Goal: Use online tool/utility: Utilize a website feature to perform a specific function

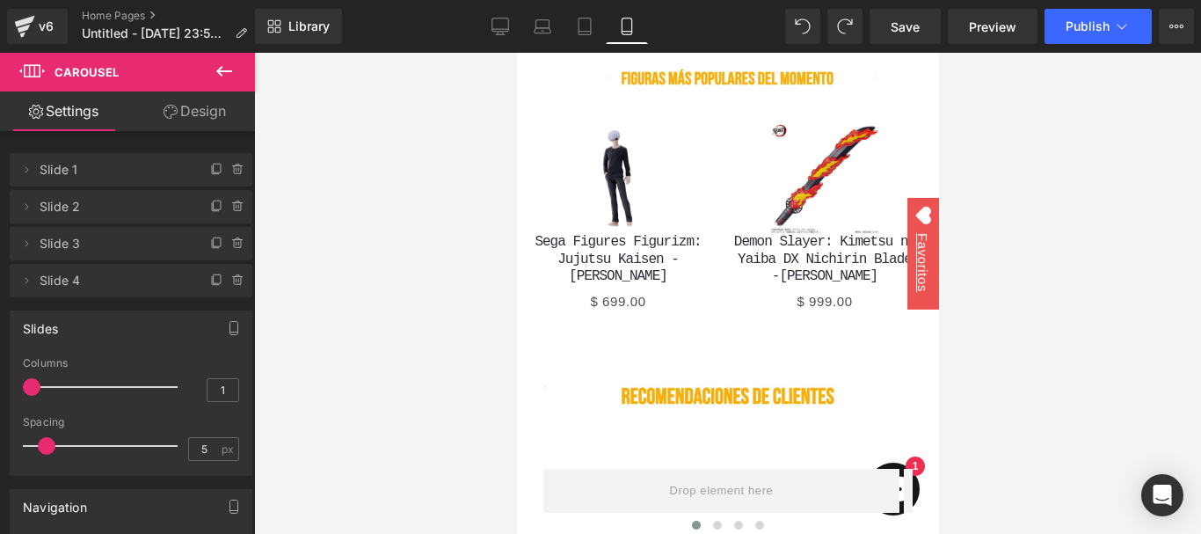
scroll to position [3517, 0]
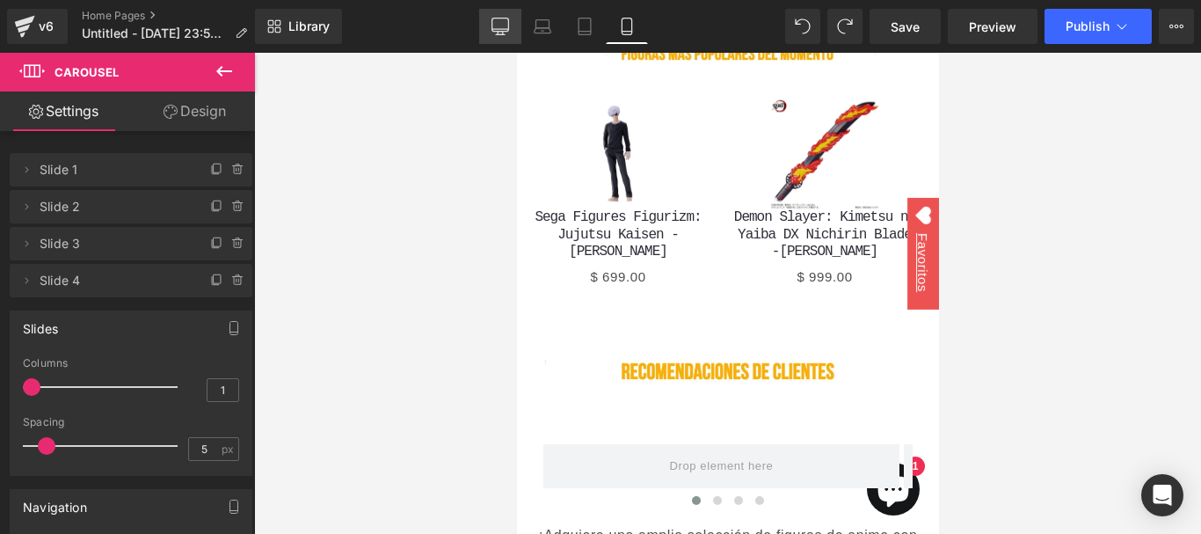
click at [499, 38] on link "Desktop" at bounding box center [500, 26] width 42 height 35
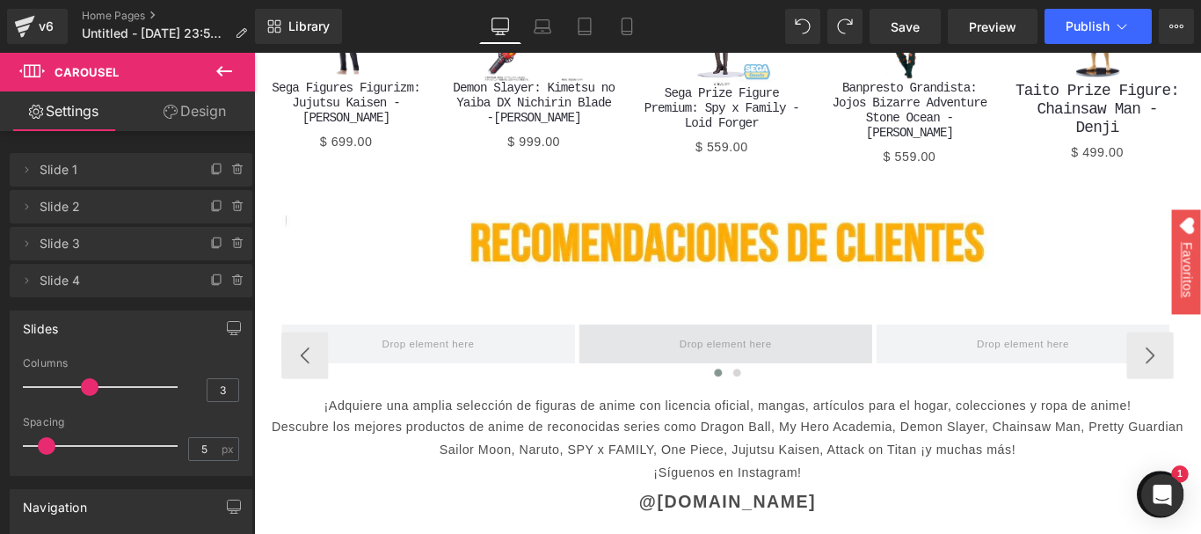
scroll to position [2638, 0]
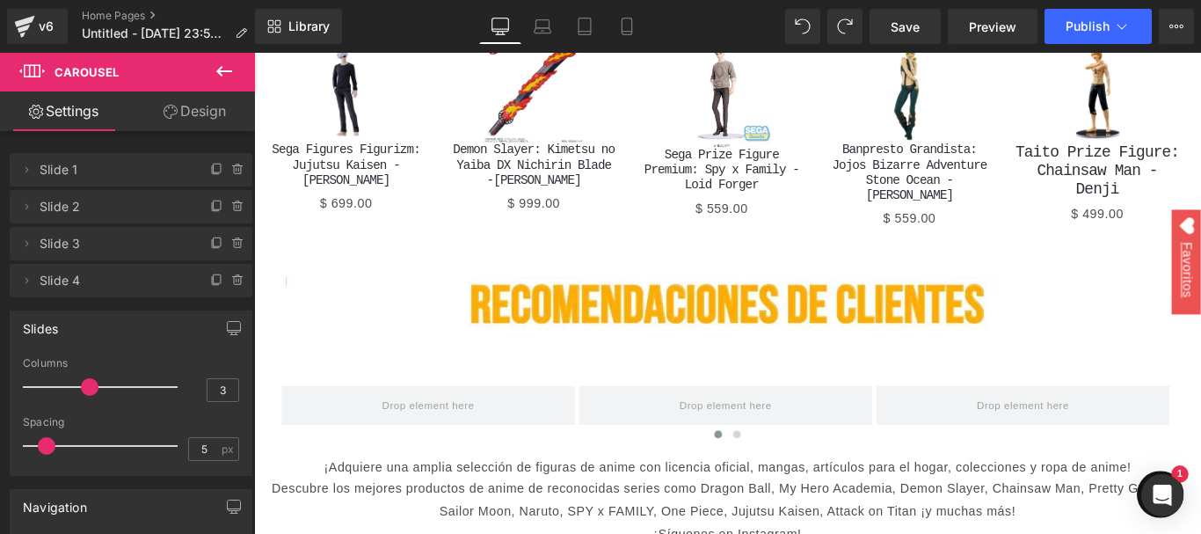
click at [222, 62] on icon at bounding box center [224, 71] width 21 height 21
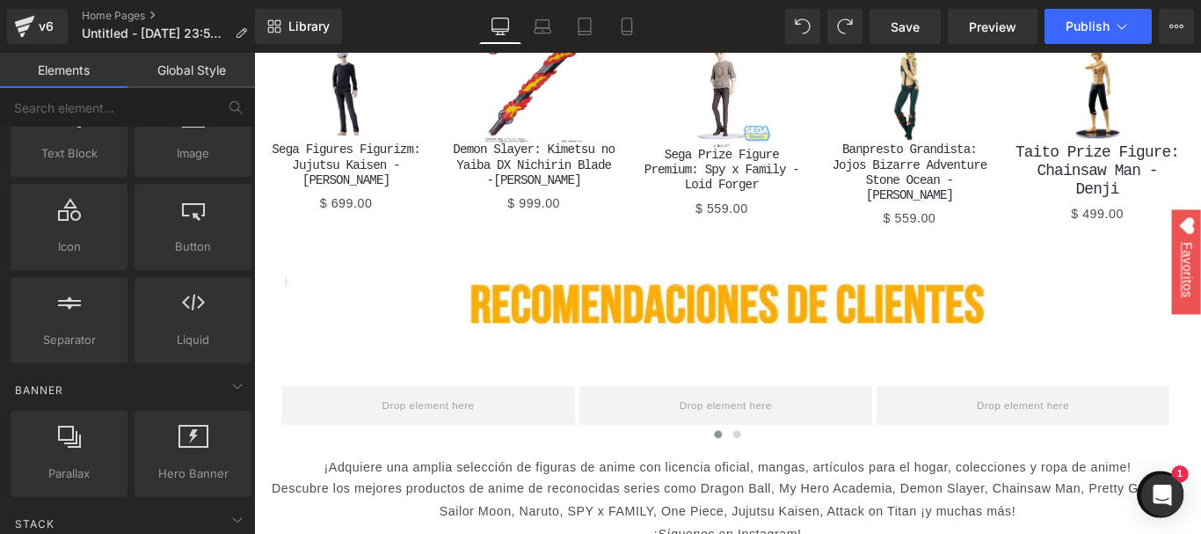
scroll to position [0, 0]
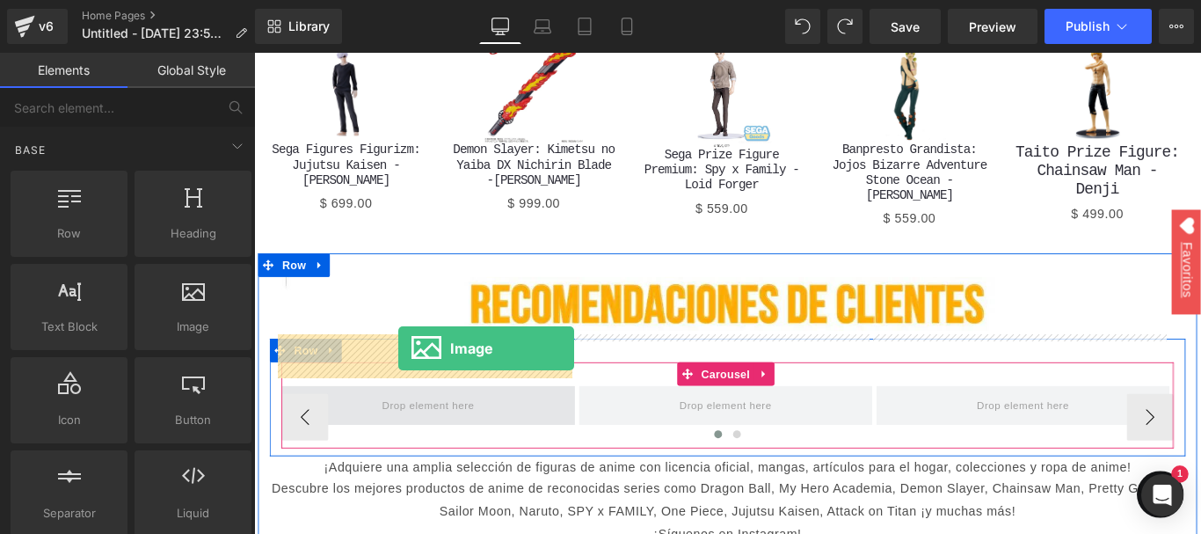
drag, startPoint x: 412, startPoint y: 361, endPoint x: 416, endPoint y: 384, distance: 24.0
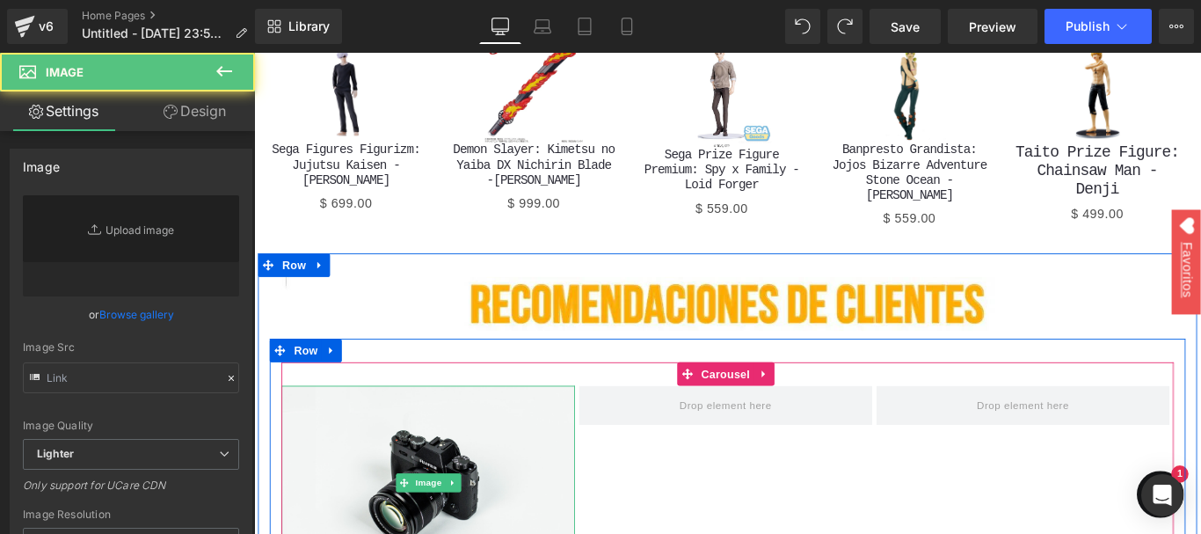
type input "//[DOMAIN_NAME][URL]"
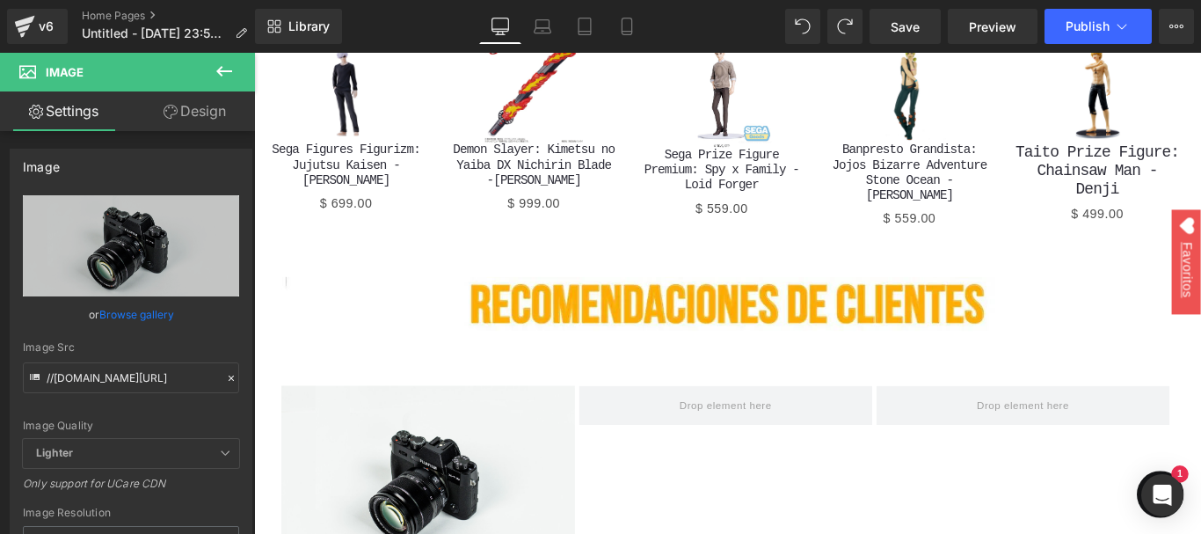
click at [229, 65] on icon at bounding box center [224, 71] width 21 height 21
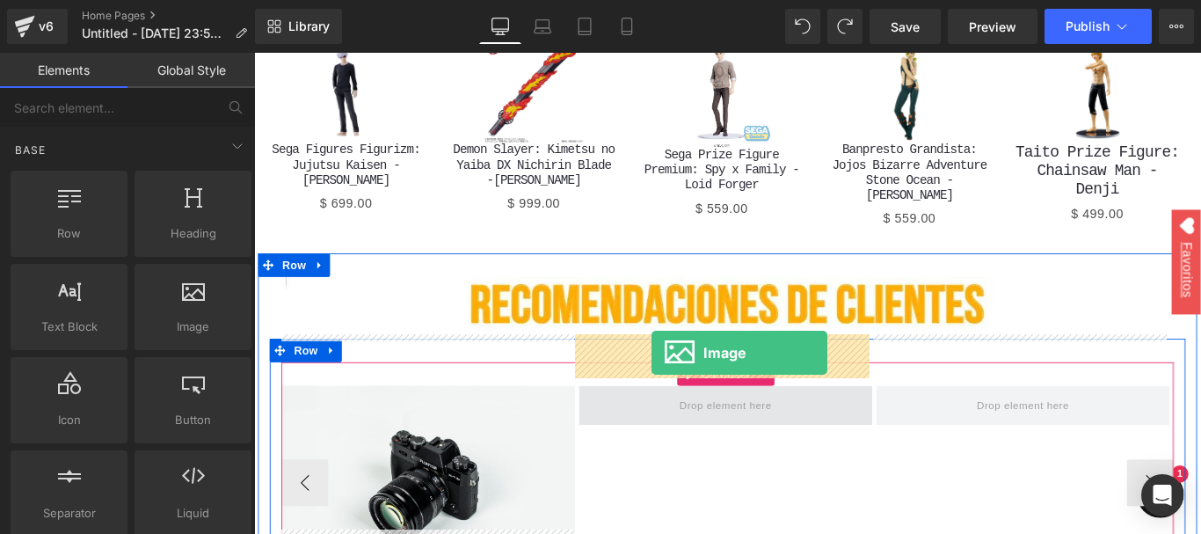
drag, startPoint x: 434, startPoint y: 354, endPoint x: 703, endPoint y: 390, distance: 270.5
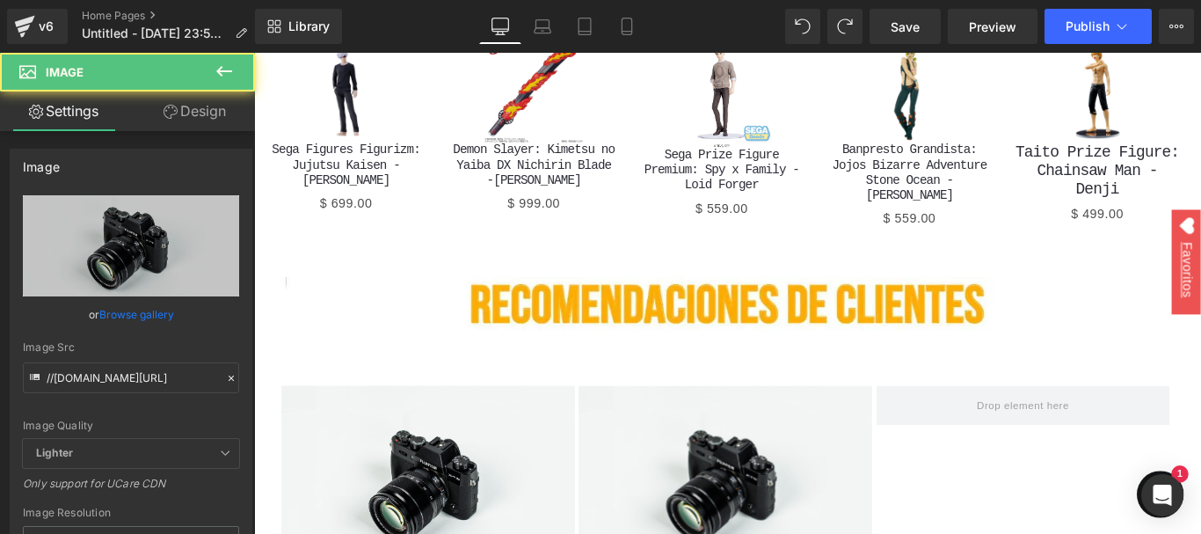
click at [222, 64] on icon at bounding box center [224, 71] width 21 height 21
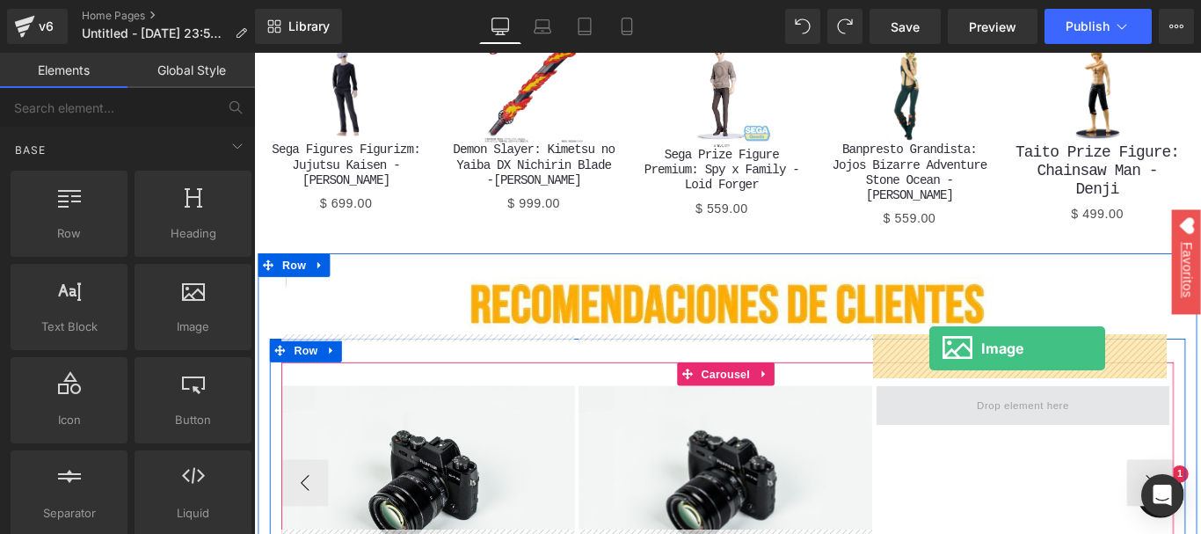
drag, startPoint x: 448, startPoint y: 347, endPoint x: 1013, endPoint y: 385, distance: 565.8
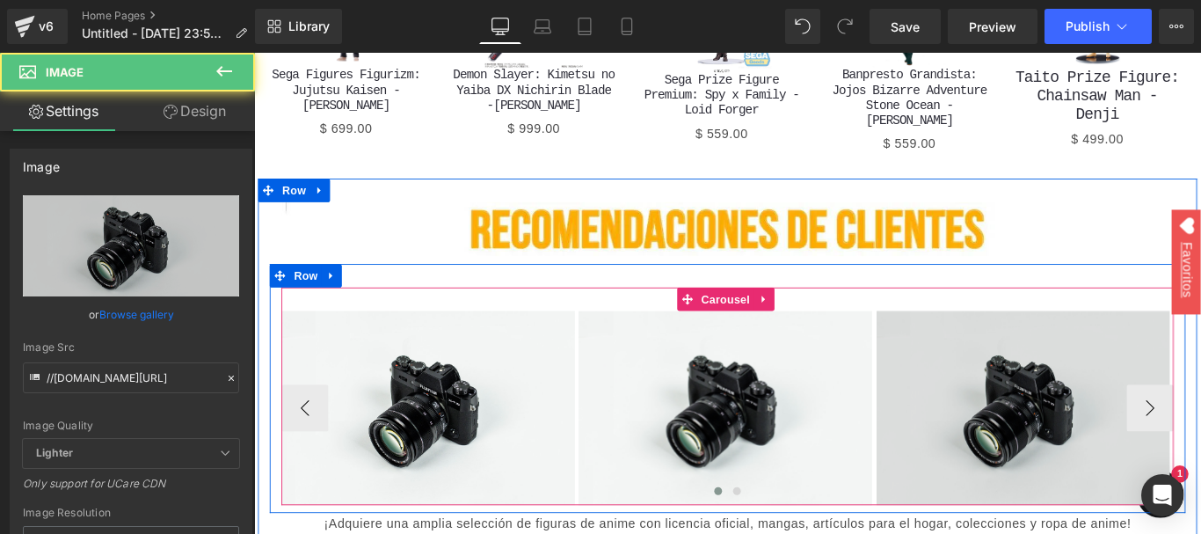
scroll to position [2726, 0]
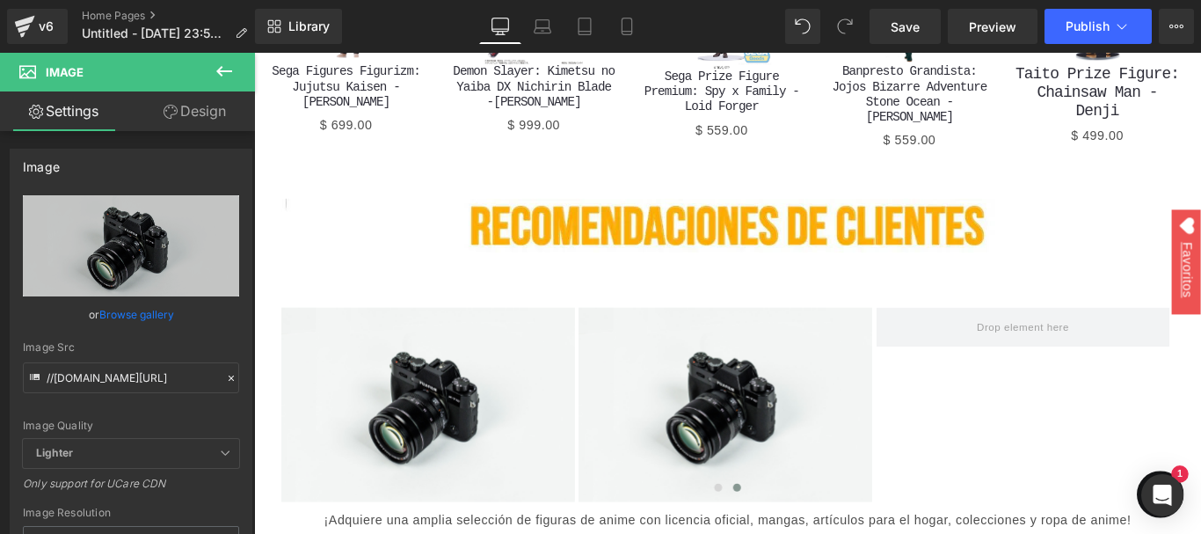
click at [217, 69] on icon at bounding box center [224, 71] width 21 height 21
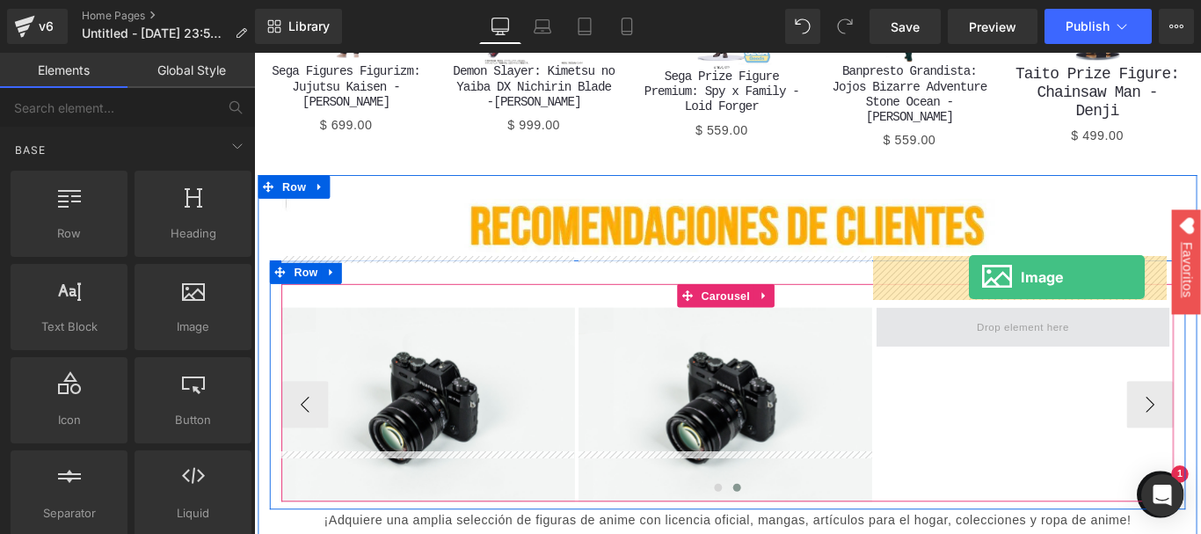
drag, startPoint x: 442, startPoint y: 359, endPoint x: 1057, endPoint y: 304, distance: 617.0
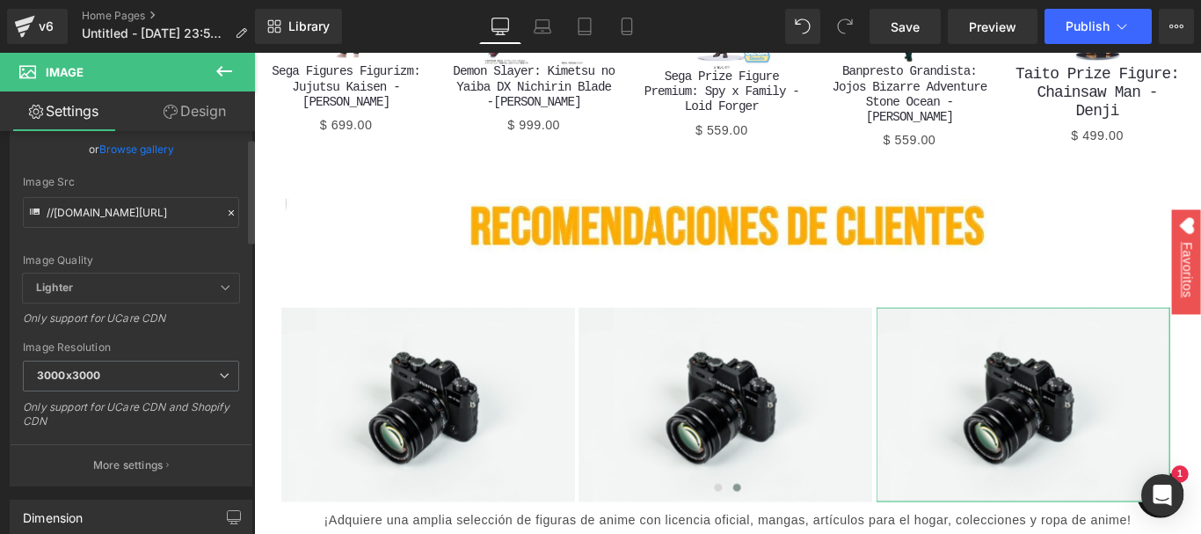
scroll to position [0, 0]
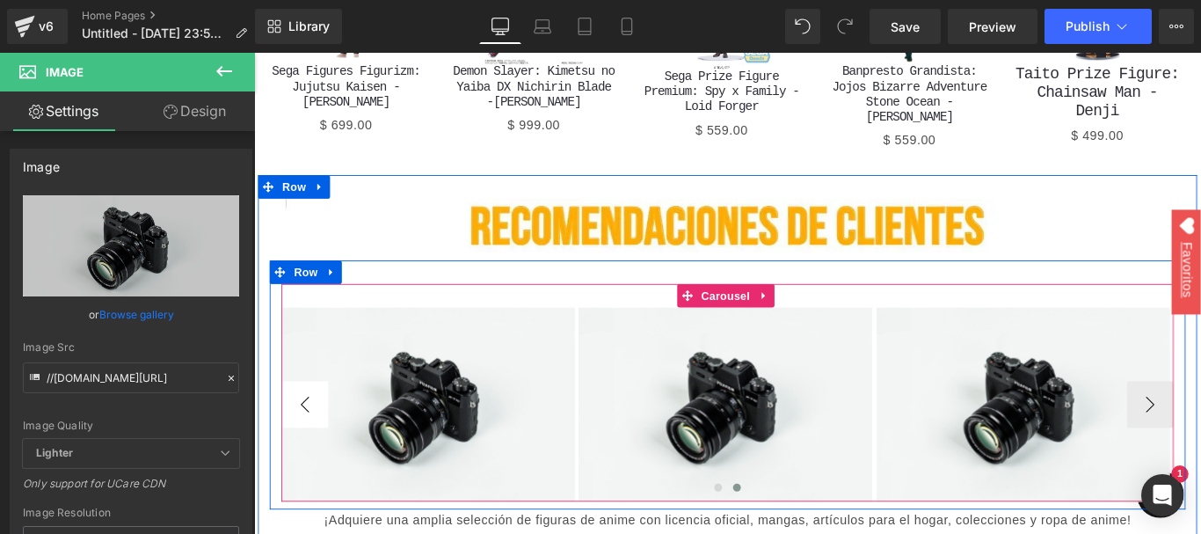
click at [293, 421] on button "‹" at bounding box center [311, 447] width 53 height 53
click at [300, 421] on button "‹" at bounding box center [311, 447] width 53 height 53
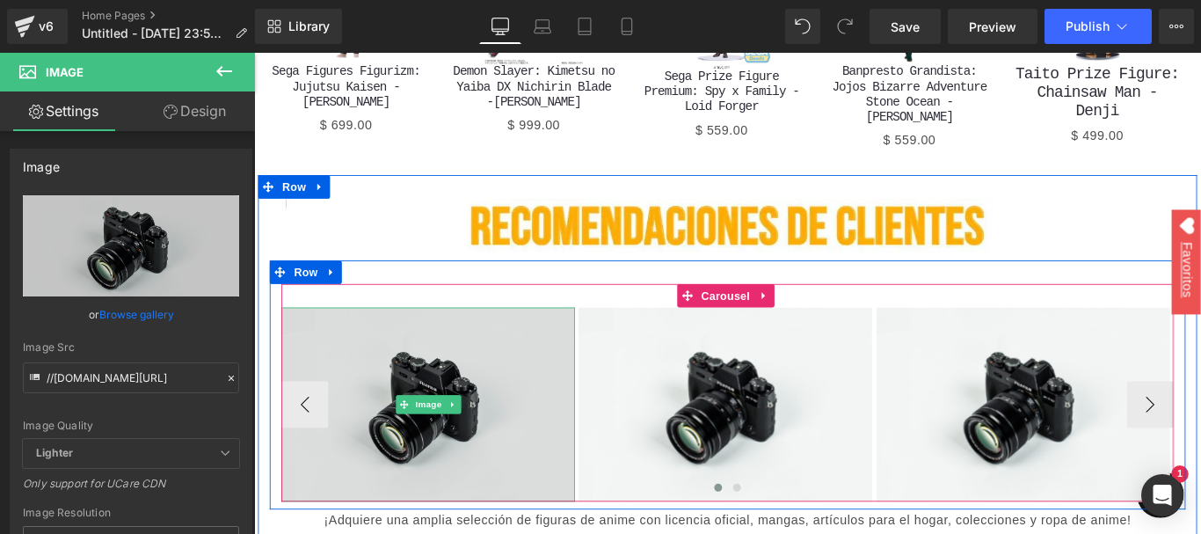
click at [387, 339] on img at bounding box center [450, 448] width 330 height 218
drag, startPoint x: 414, startPoint y: 321, endPoint x: 384, endPoint y: 321, distance: 29.9
click at [414, 339] on img at bounding box center [450, 448] width 330 height 218
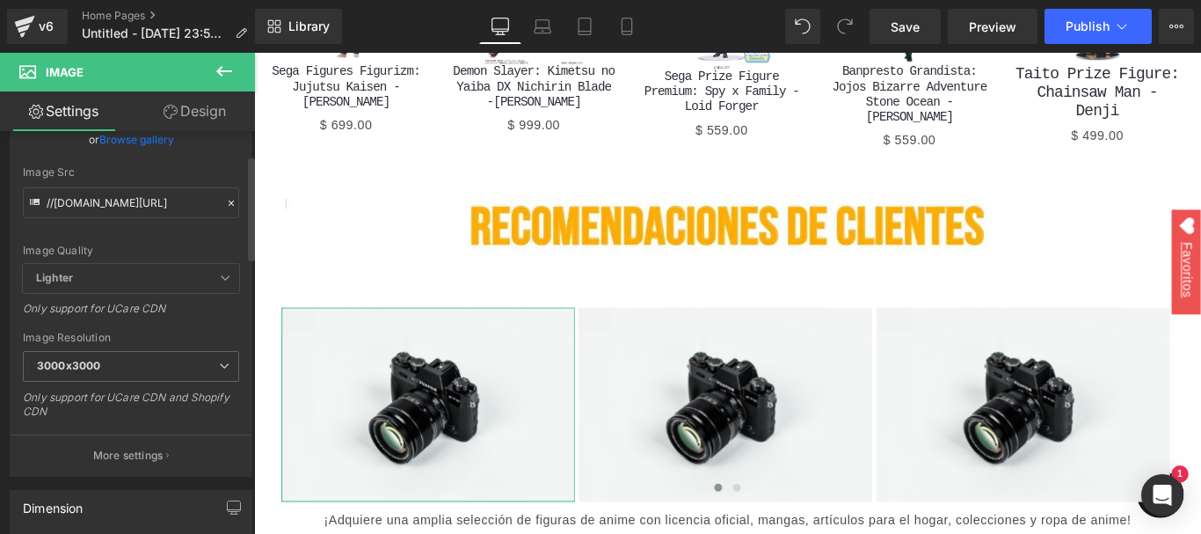
scroll to position [176, 0]
click at [219, 370] on icon at bounding box center [224, 365] width 11 height 11
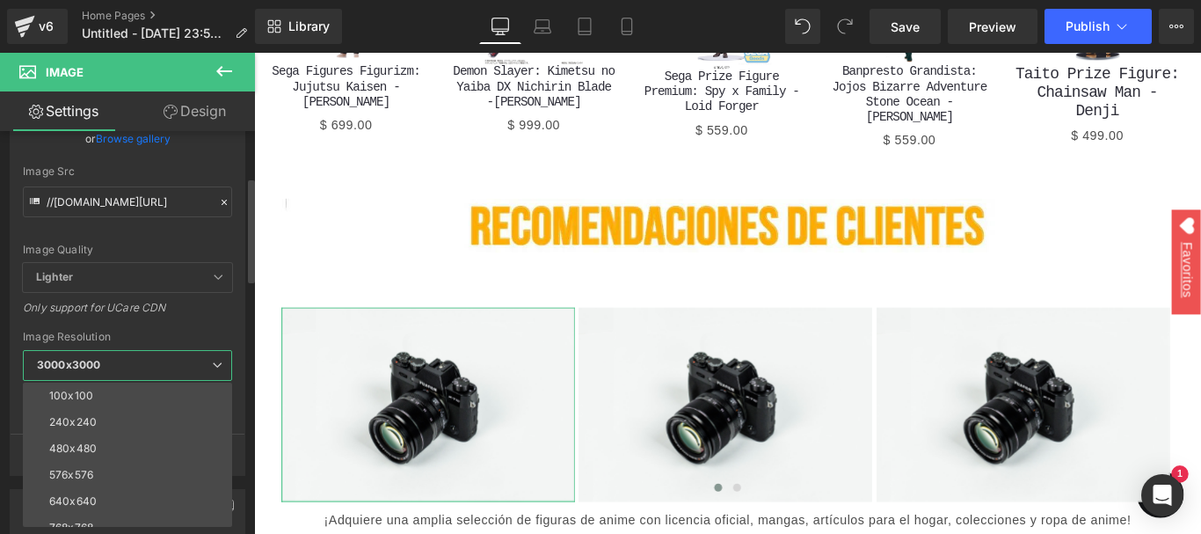
click at [222, 320] on div "Only support for UCare CDN" at bounding box center [127, 313] width 209 height 25
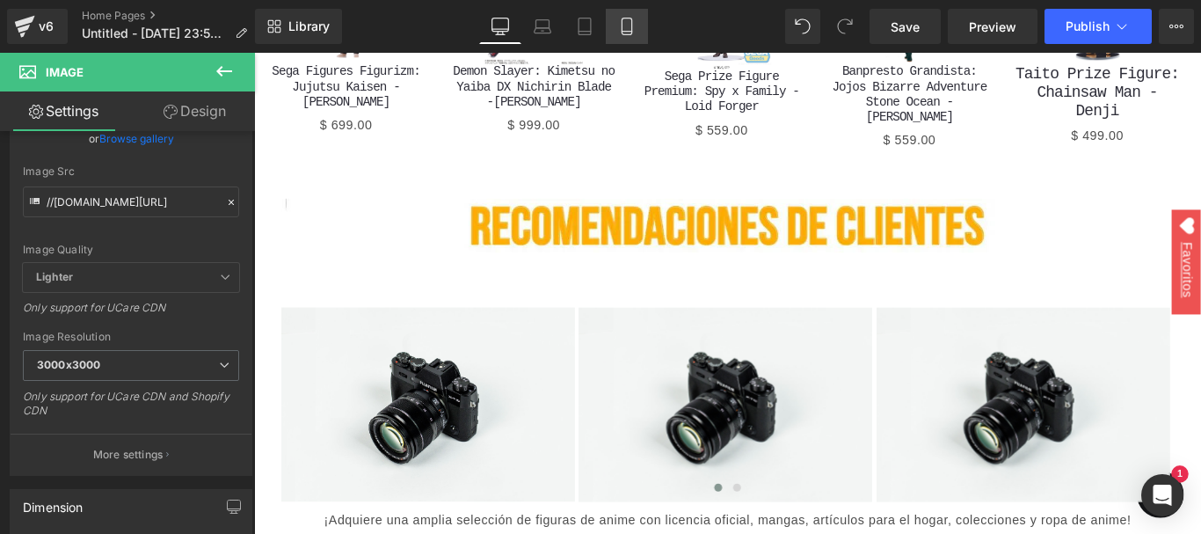
click at [637, 29] on link "Mobile" at bounding box center [627, 26] width 42 height 35
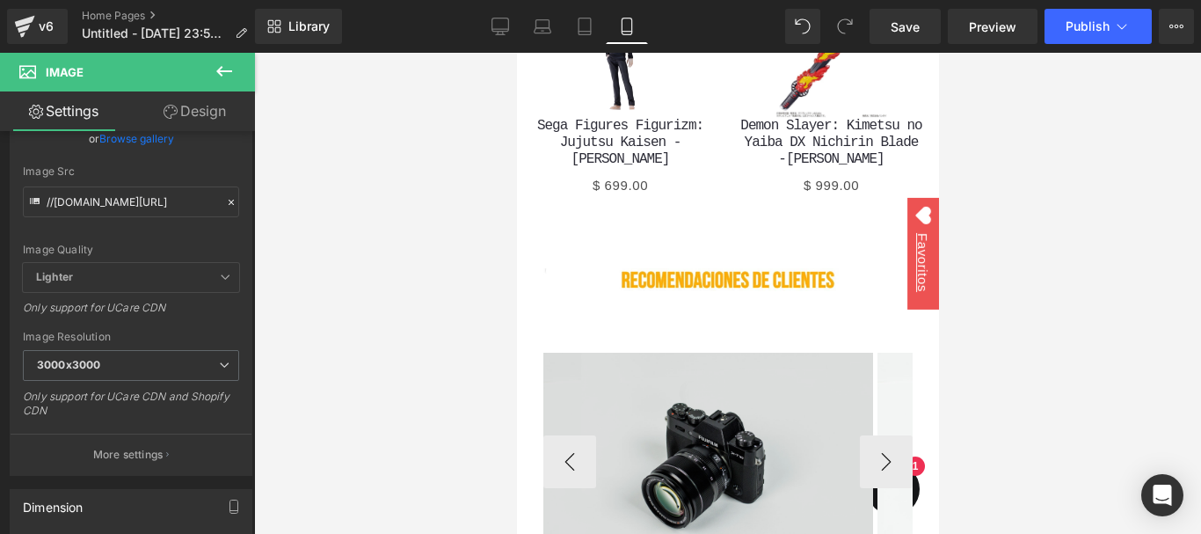
scroll to position [3613, 0]
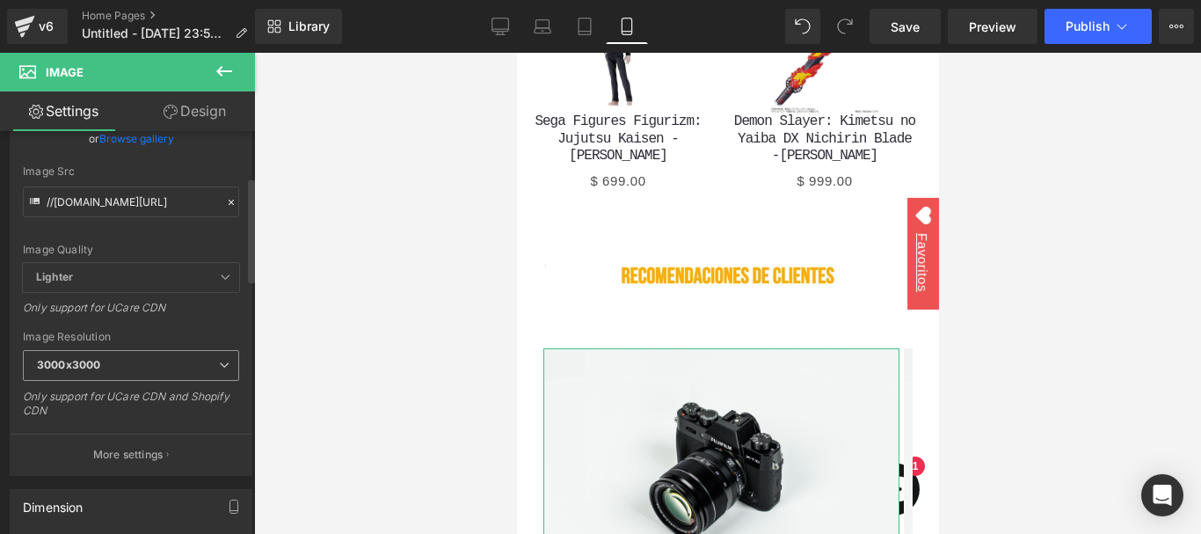
click at [102, 367] on span "3000x3000" at bounding box center [131, 365] width 216 height 31
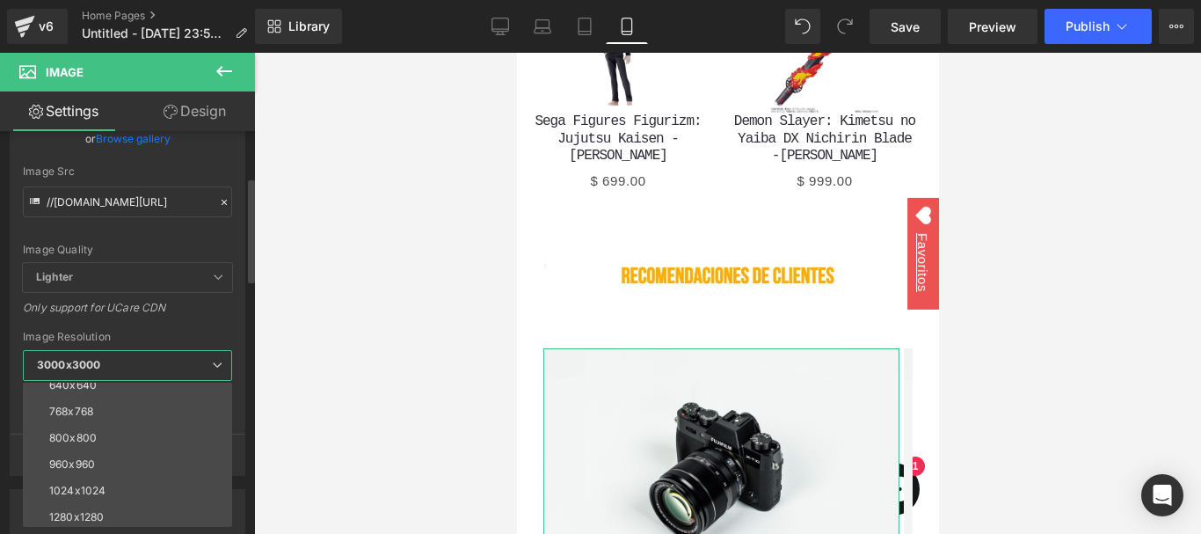
scroll to position [176, 0]
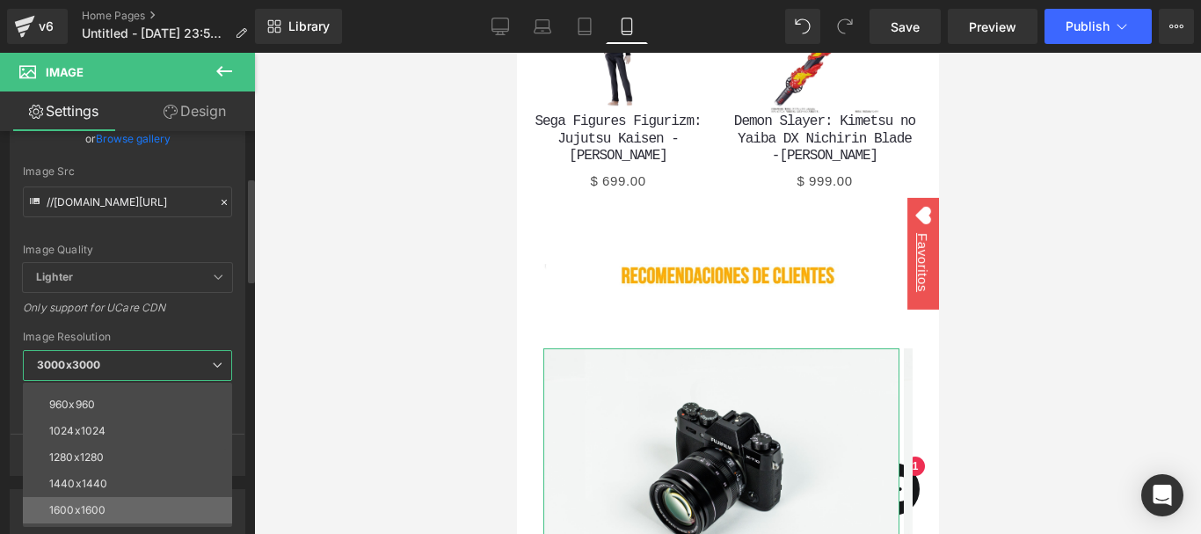
click at [188, 503] on li "1600x1600" at bounding box center [131, 510] width 217 height 26
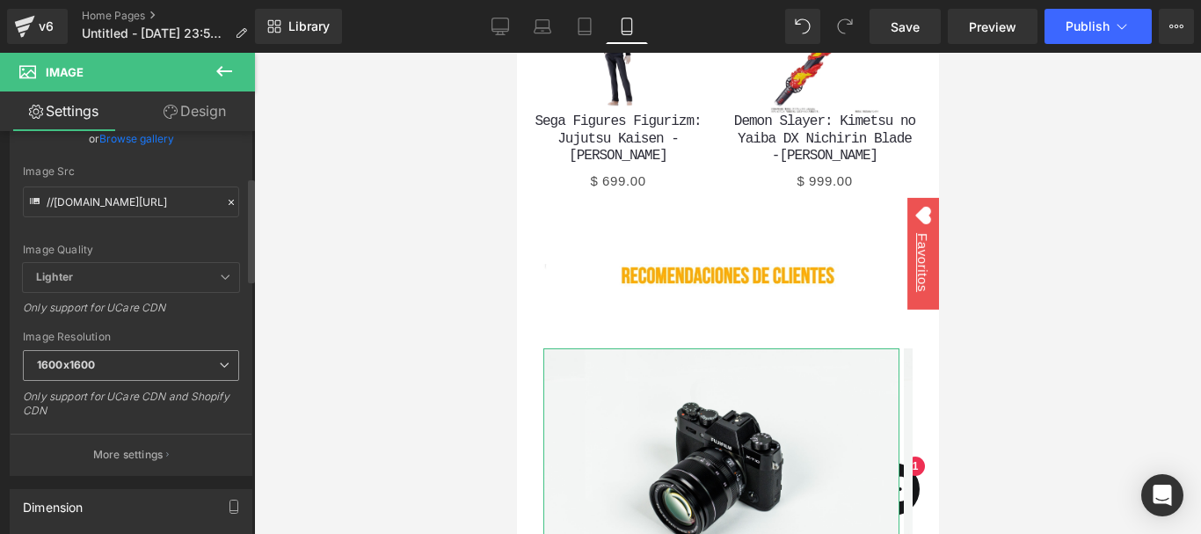
click at [180, 364] on span "1600x1600" at bounding box center [131, 365] width 216 height 31
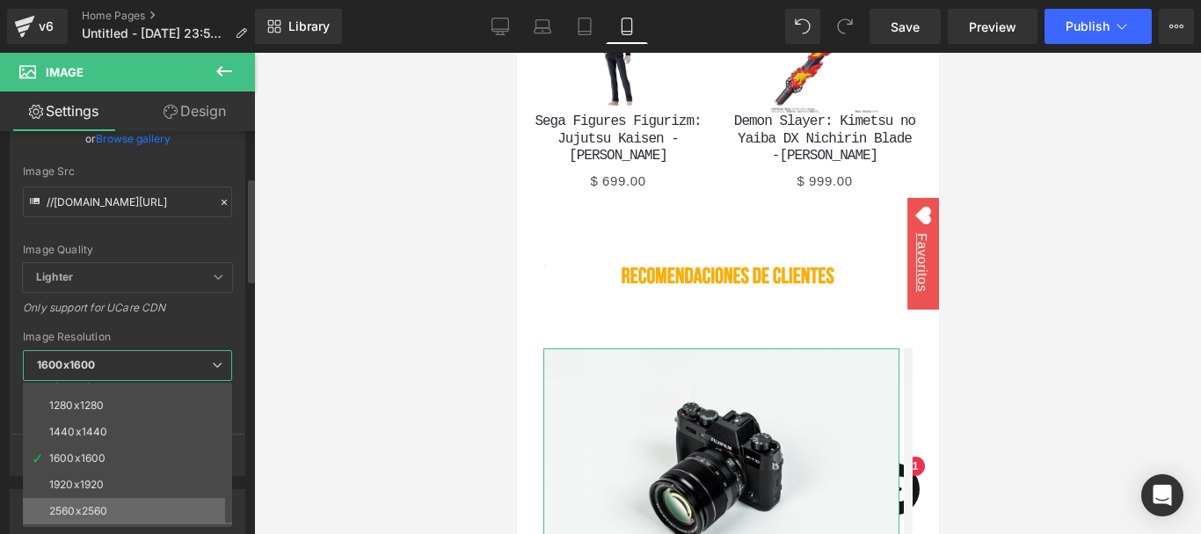
scroll to position [251, 0]
click at [190, 510] on li "3000x3000" at bounding box center [131, 513] width 217 height 26
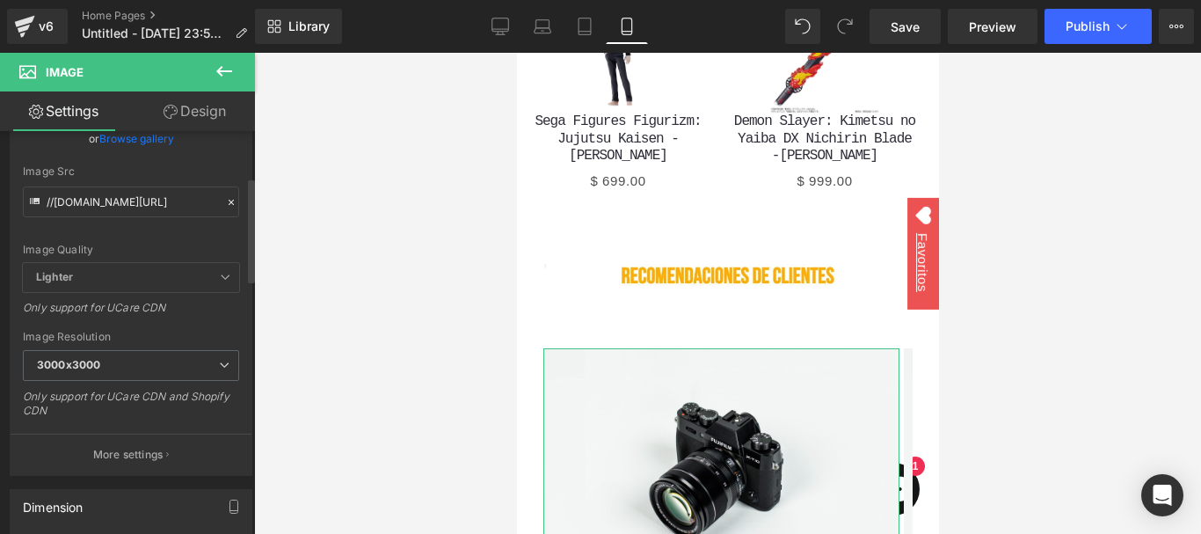
click at [210, 307] on div "Only support for UCare CDN" at bounding box center [131, 313] width 216 height 25
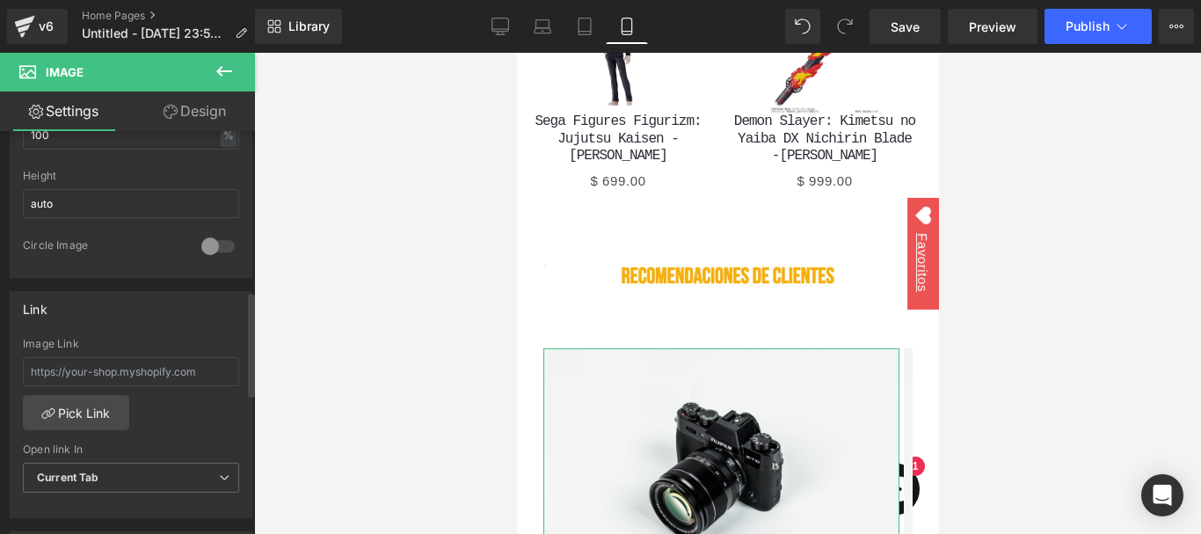
scroll to position [616, 0]
click at [220, 234] on div at bounding box center [218, 241] width 42 height 28
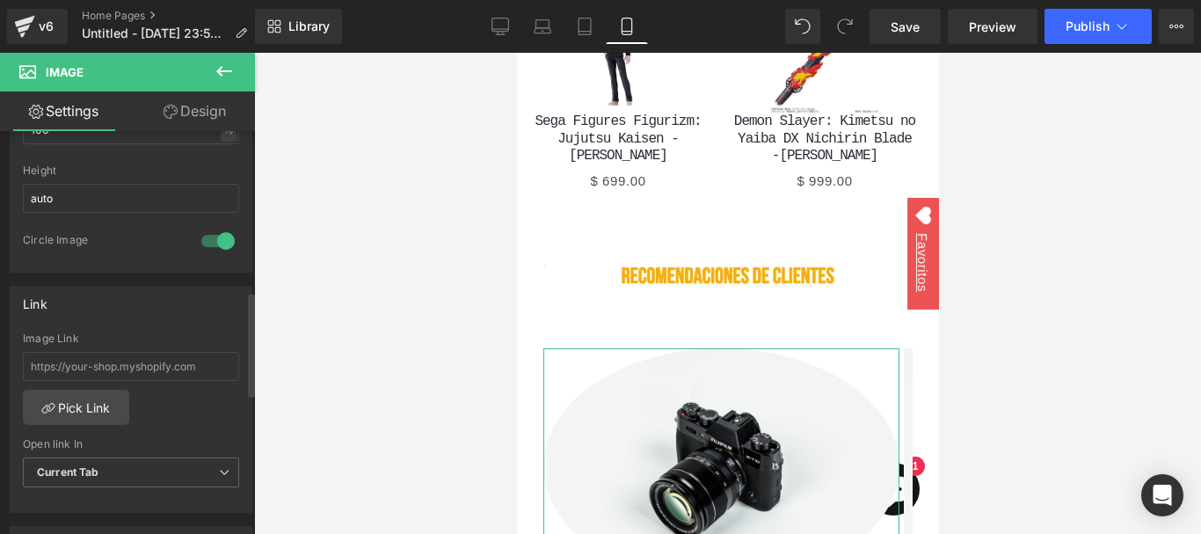
click at [220, 234] on div at bounding box center [218, 241] width 42 height 28
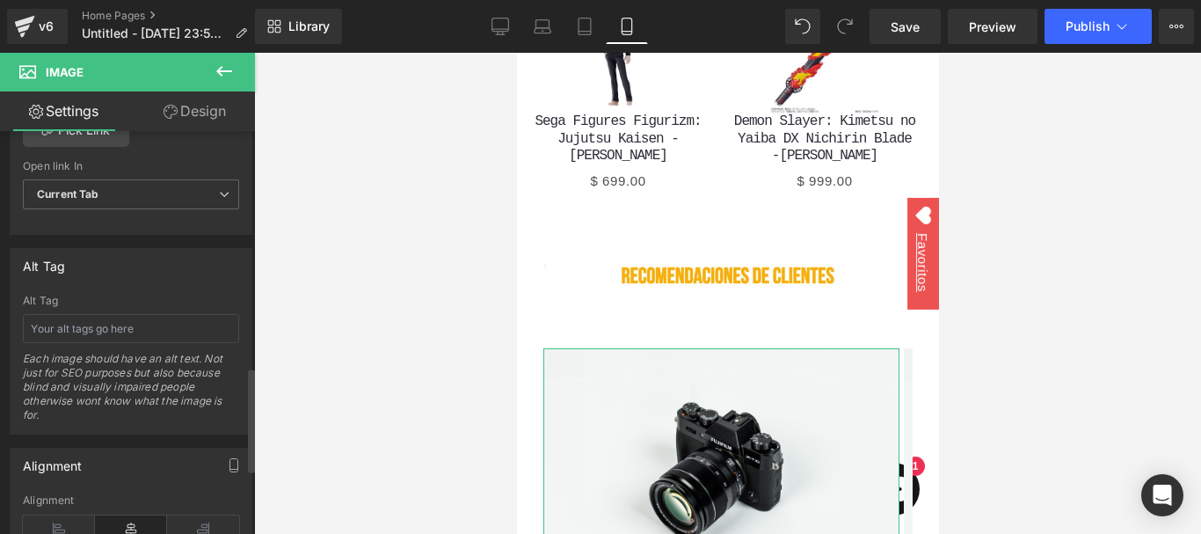
scroll to position [1157, 0]
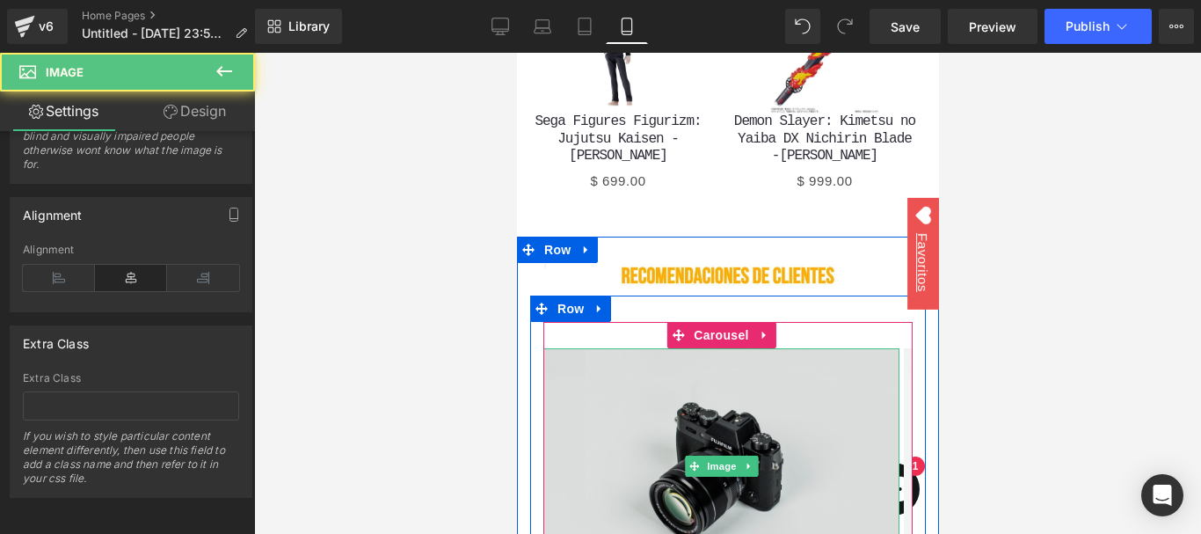
click at [670, 348] on img at bounding box center [721, 466] width 356 height 236
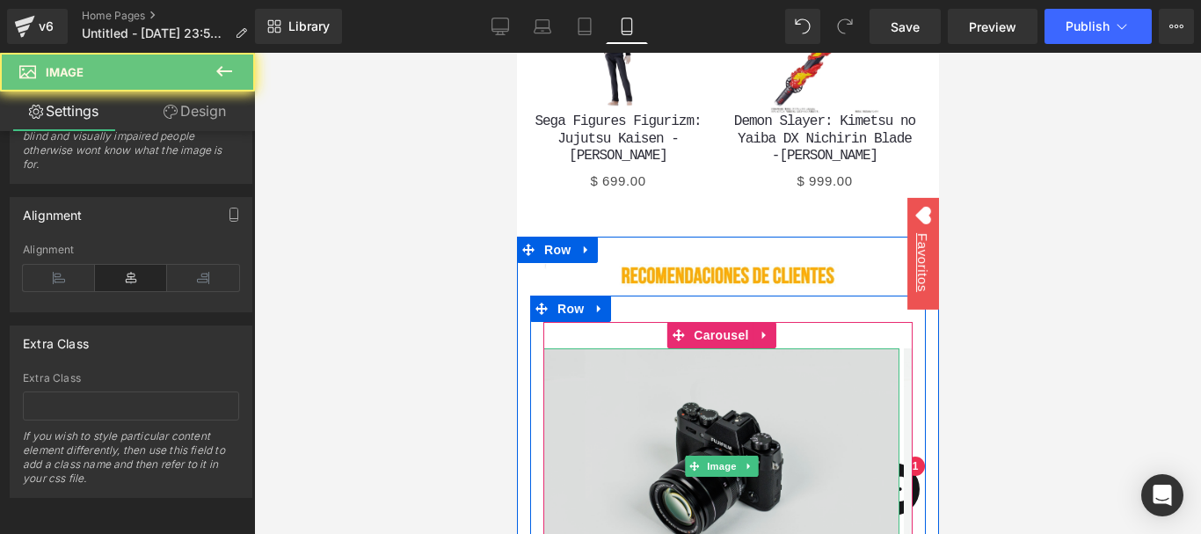
click at [670, 348] on img at bounding box center [721, 466] width 356 height 236
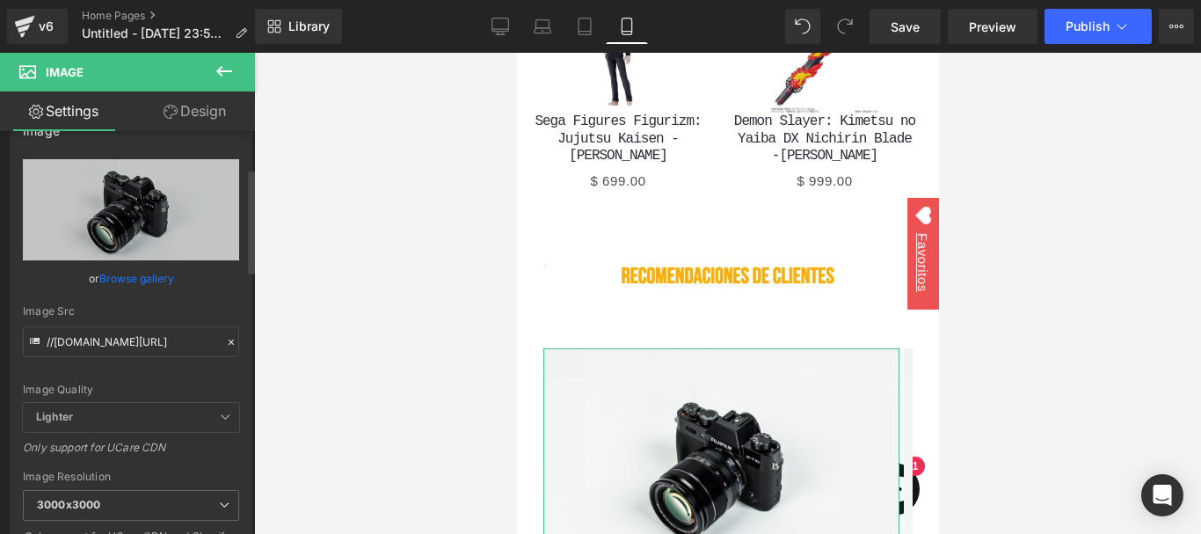
scroll to position [0, 0]
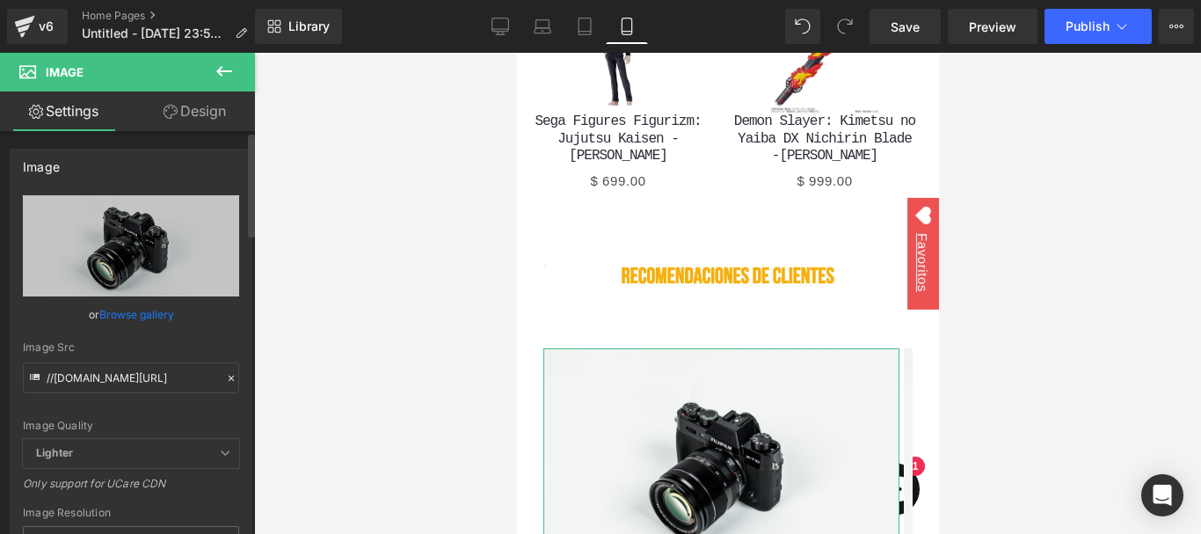
click at [143, 309] on link "Browse gallery" at bounding box center [136, 314] width 75 height 31
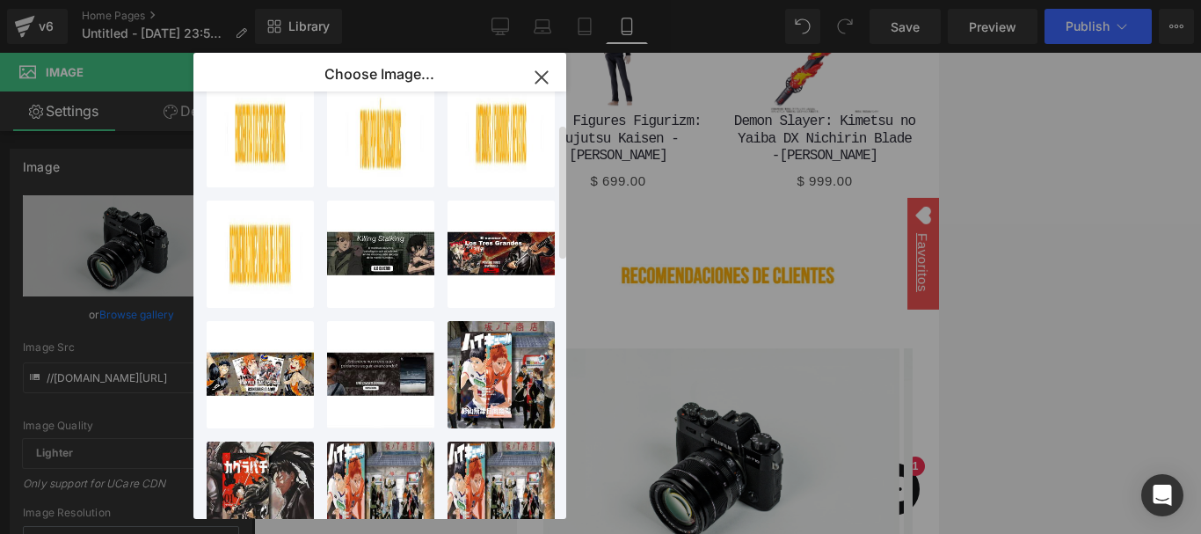
scroll to position [176, 0]
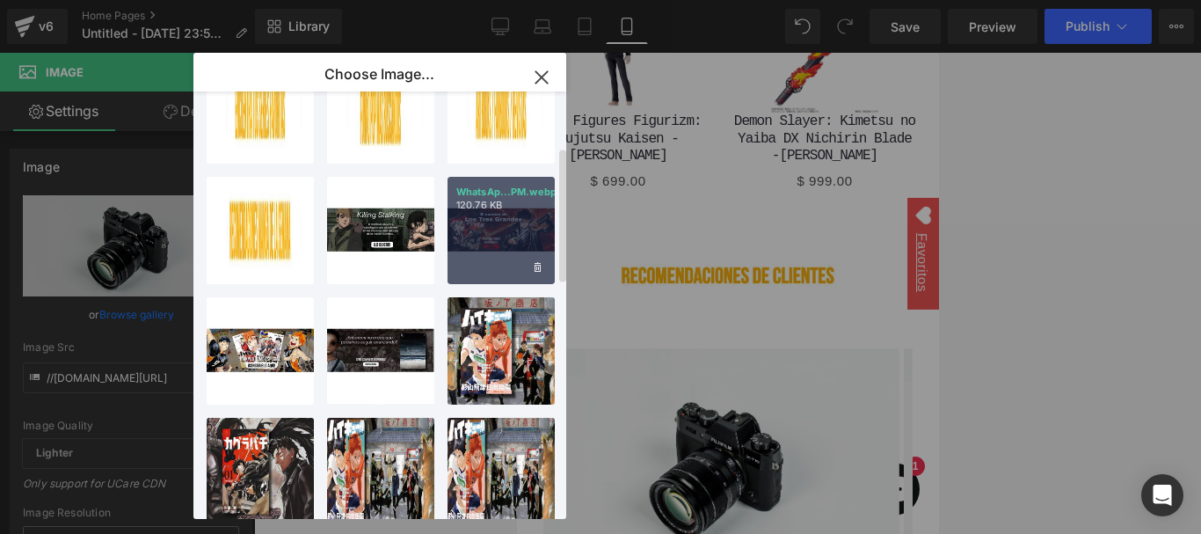
click at [525, 221] on div "WhatsAp...PM.webp 120.76 KB" at bounding box center [501, 230] width 107 height 107
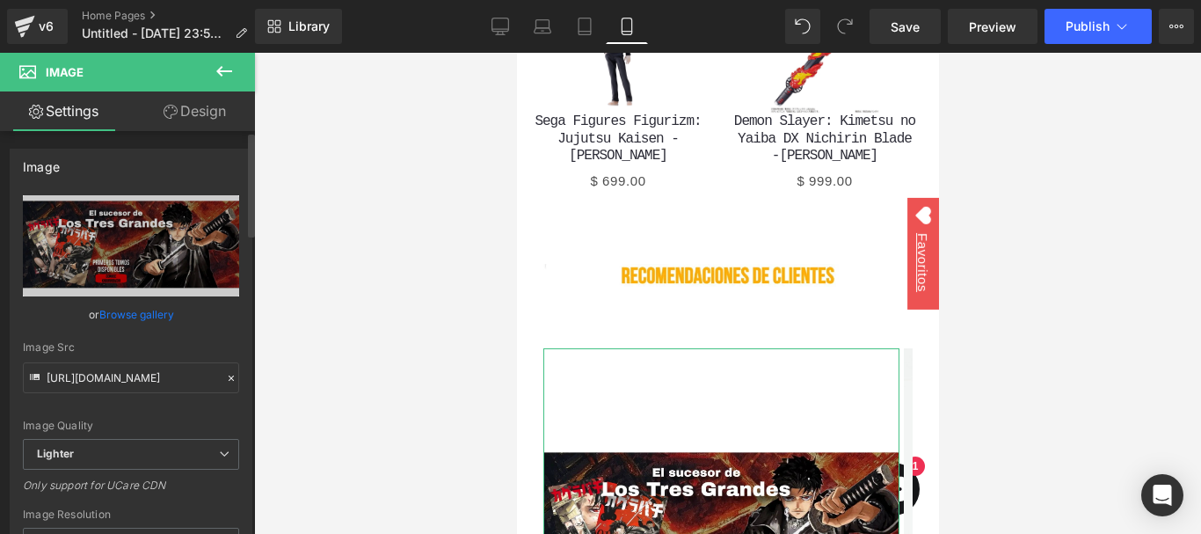
click at [142, 311] on link "Browse gallery" at bounding box center [136, 314] width 75 height 31
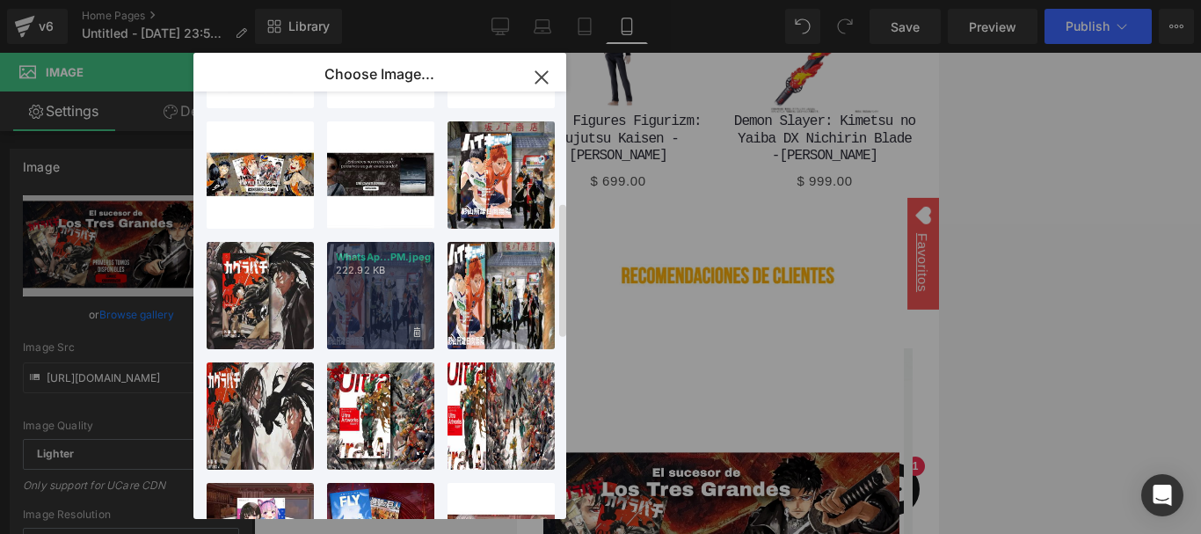
scroll to position [440, 0]
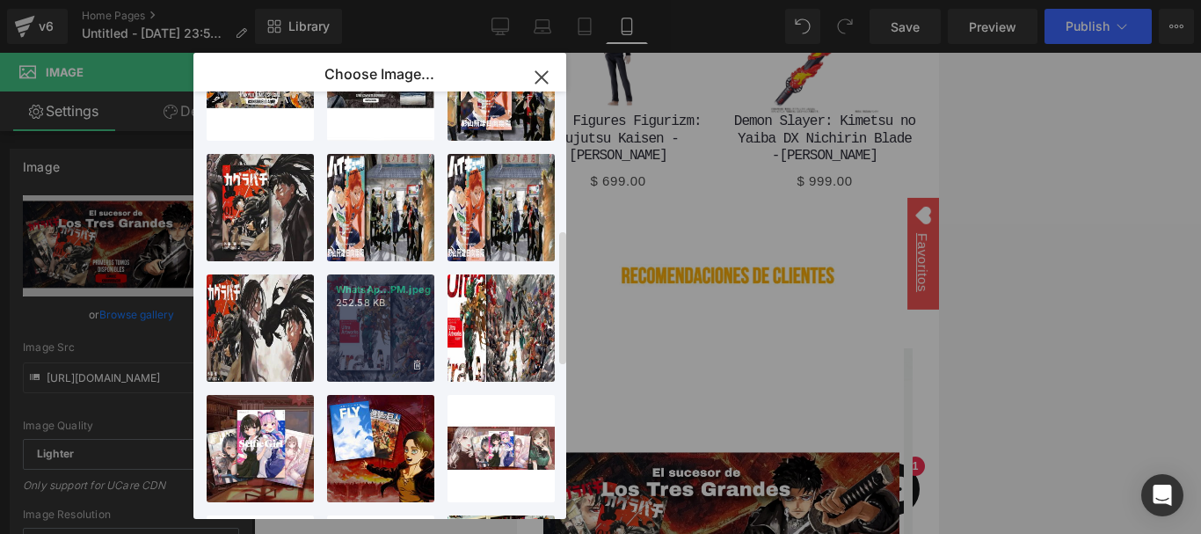
click at [397, 324] on div "WhatsAp...PM.jpeg 252.58 KB" at bounding box center [380, 327] width 107 height 107
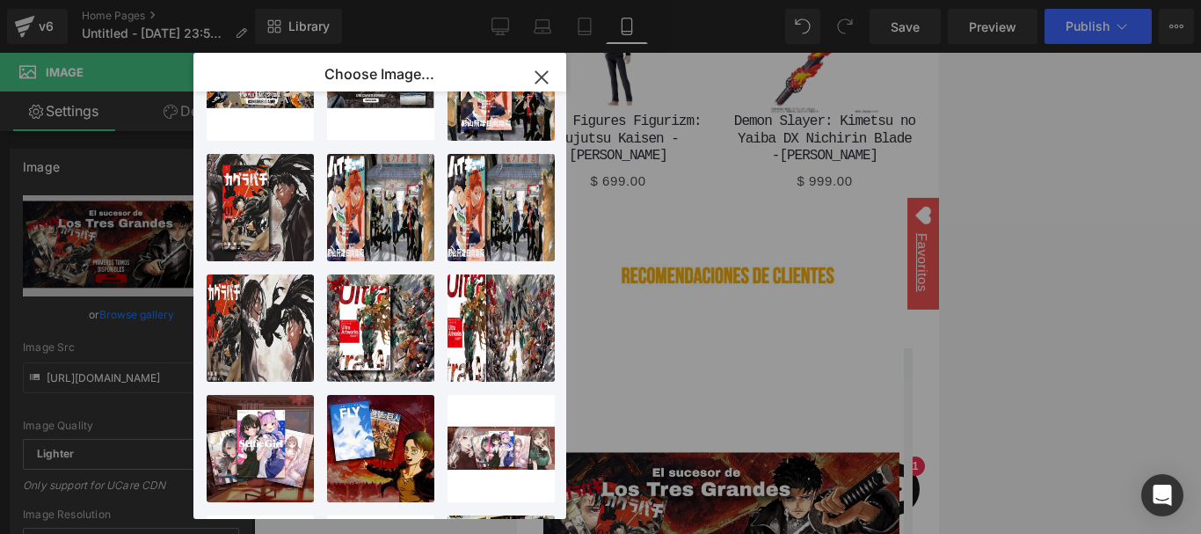
type input "[URL][DOMAIN_NAME]"
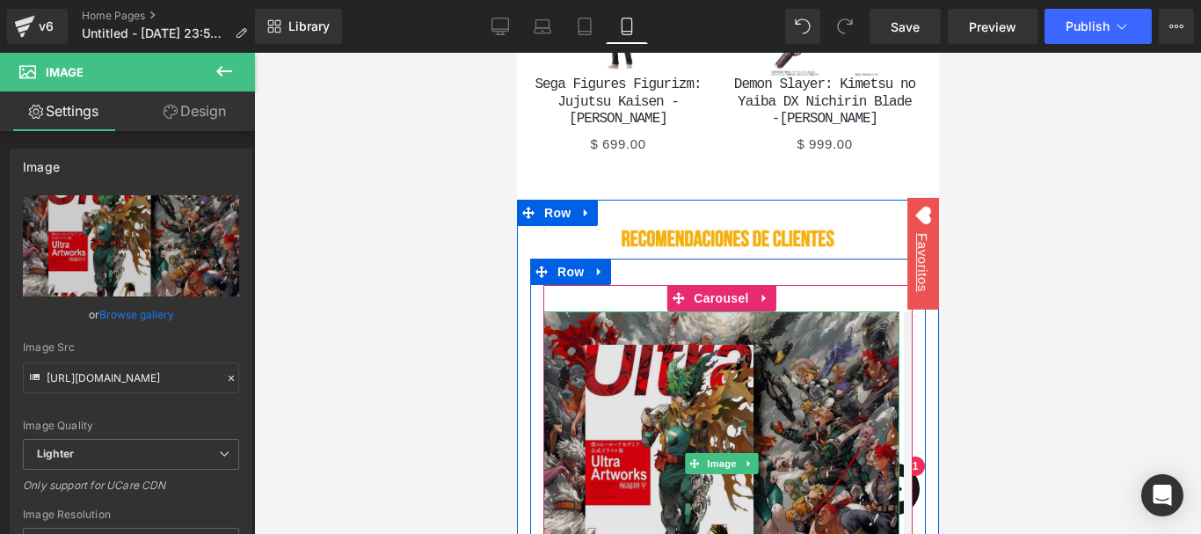
scroll to position [3649, 0]
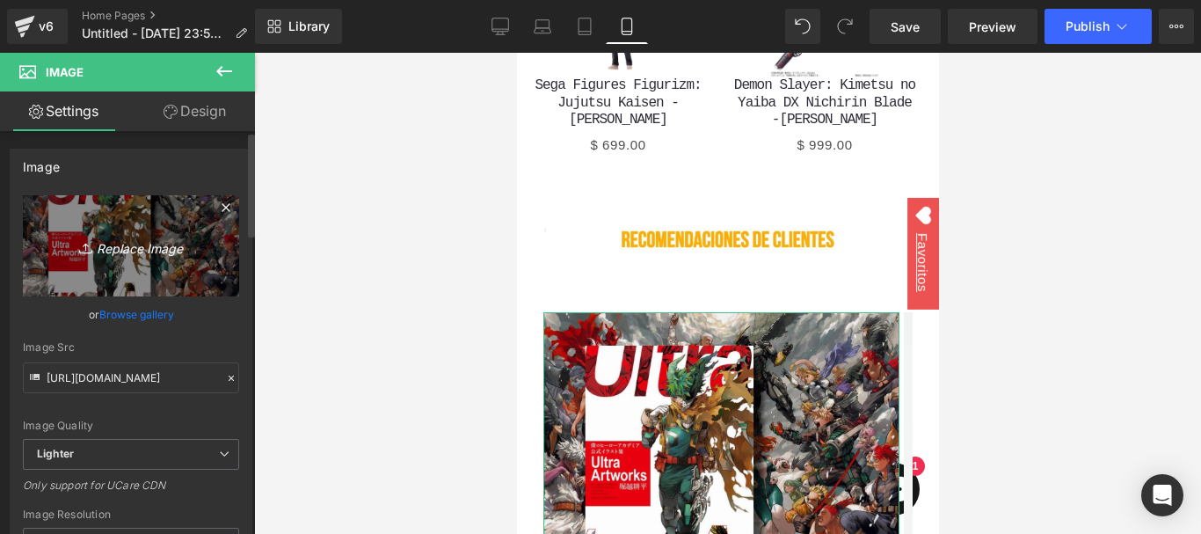
click at [167, 212] on link "Replace Image" at bounding box center [131, 245] width 216 height 101
type input "C:\fakepath\WhatsApp Image [DATE] 1.40.31 PM.webp"
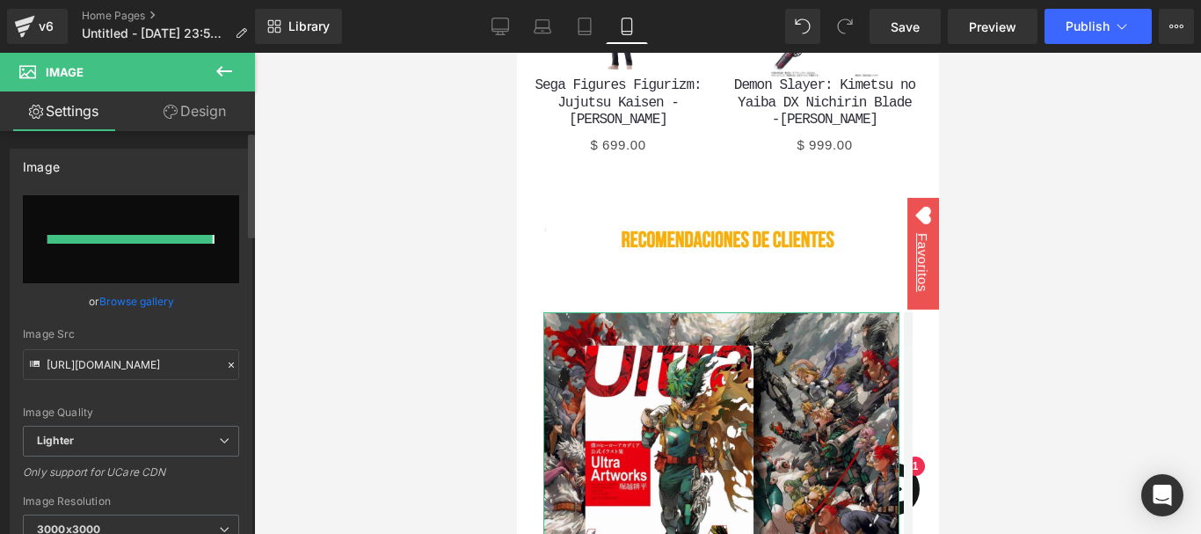
type input "[URL][DOMAIN_NAME]"
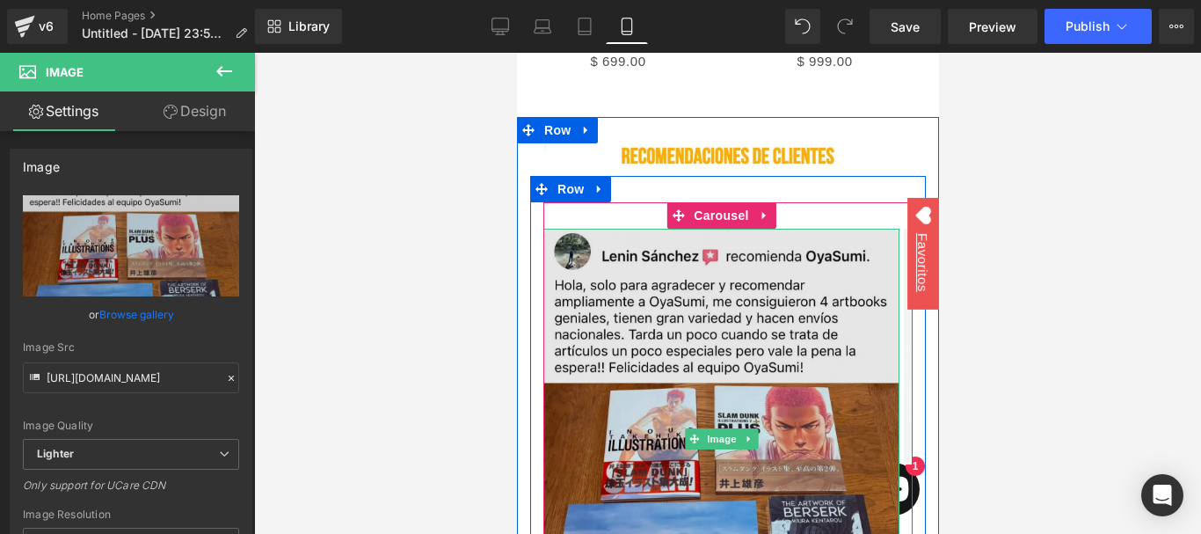
scroll to position [3732, 0]
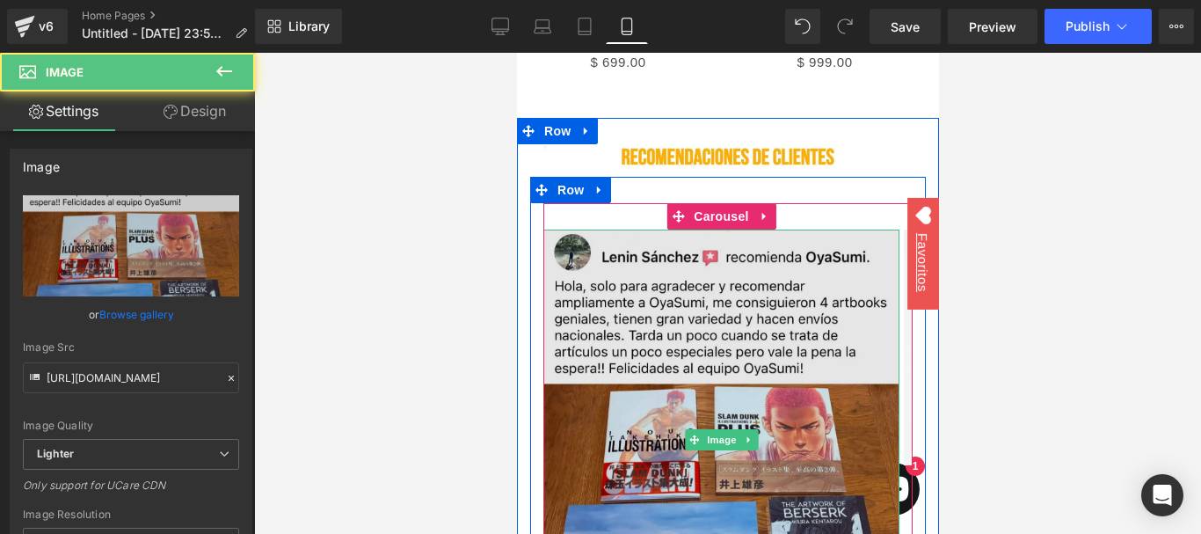
click at [587, 259] on img at bounding box center [721, 439] width 356 height 421
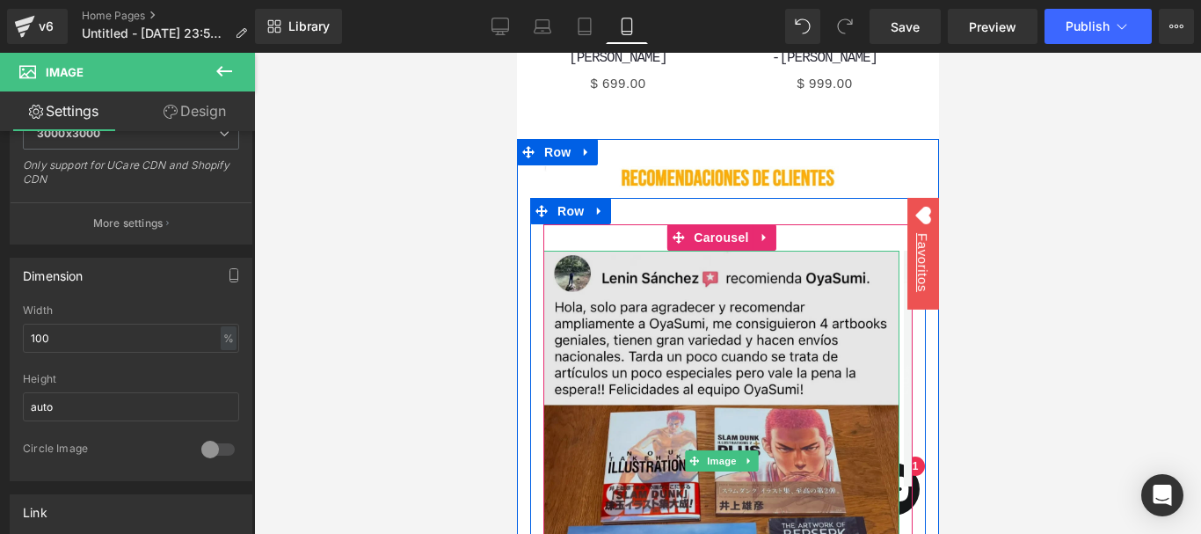
scroll to position [3712, 0]
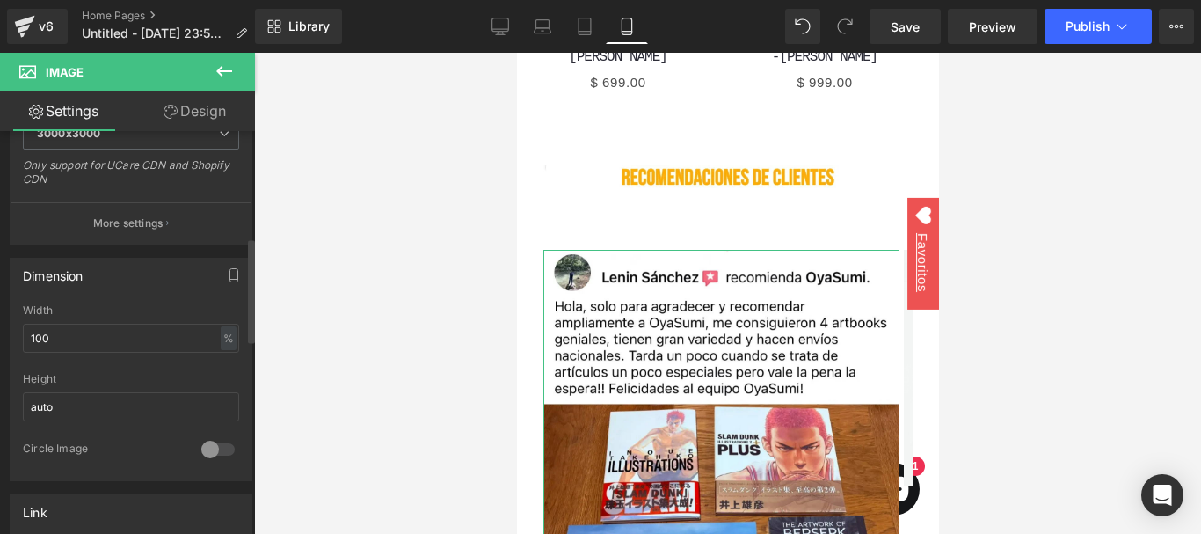
click at [54, 379] on div "Height" at bounding box center [131, 379] width 216 height 12
click at [156, 415] on input "auto" at bounding box center [131, 406] width 216 height 29
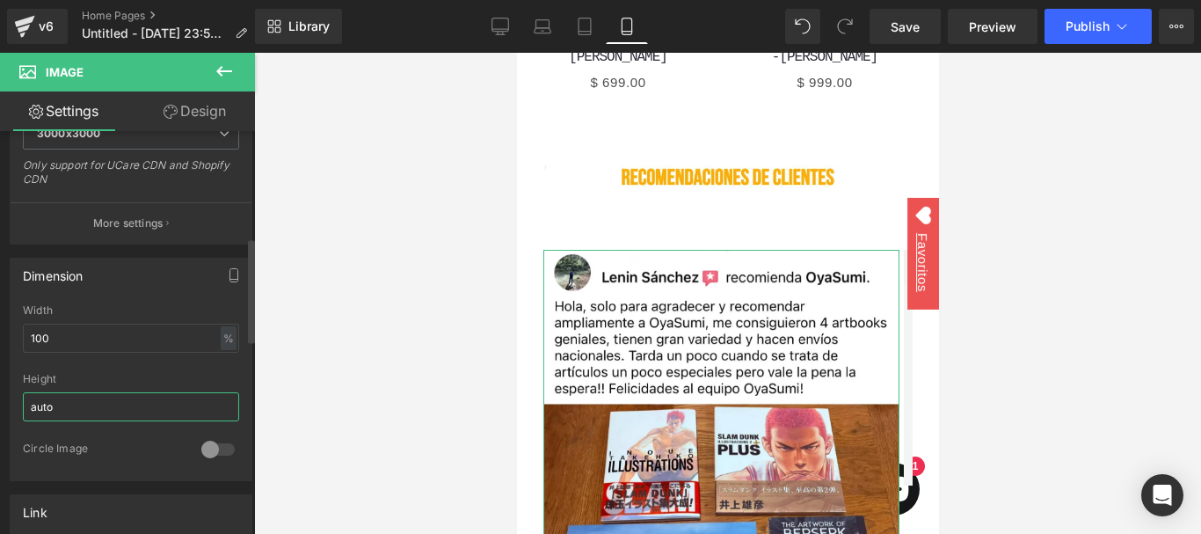
click at [156, 415] on input "auto" at bounding box center [131, 406] width 216 height 29
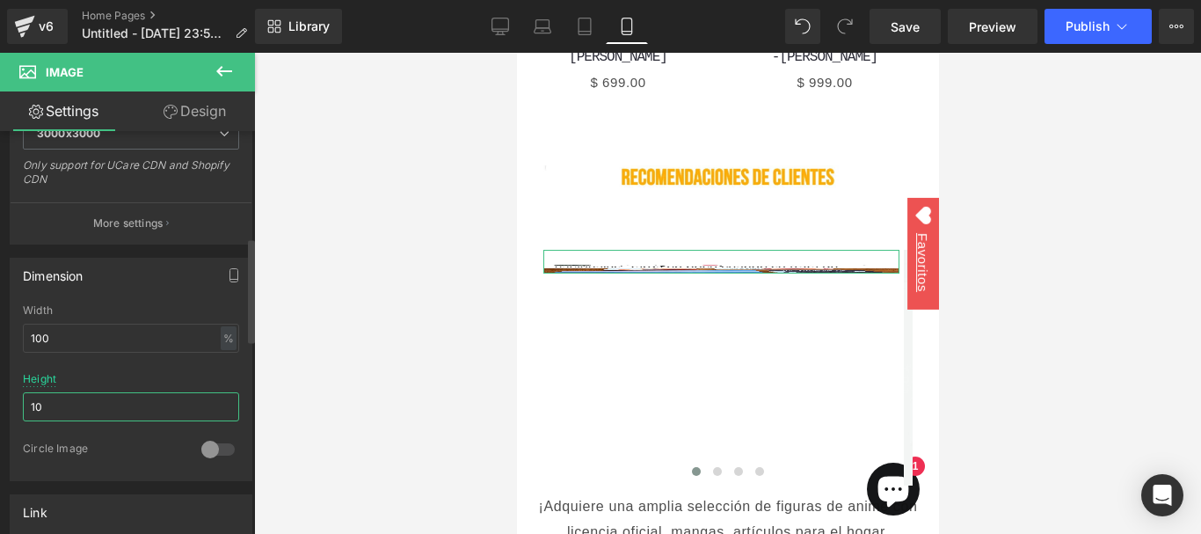
type input "1"
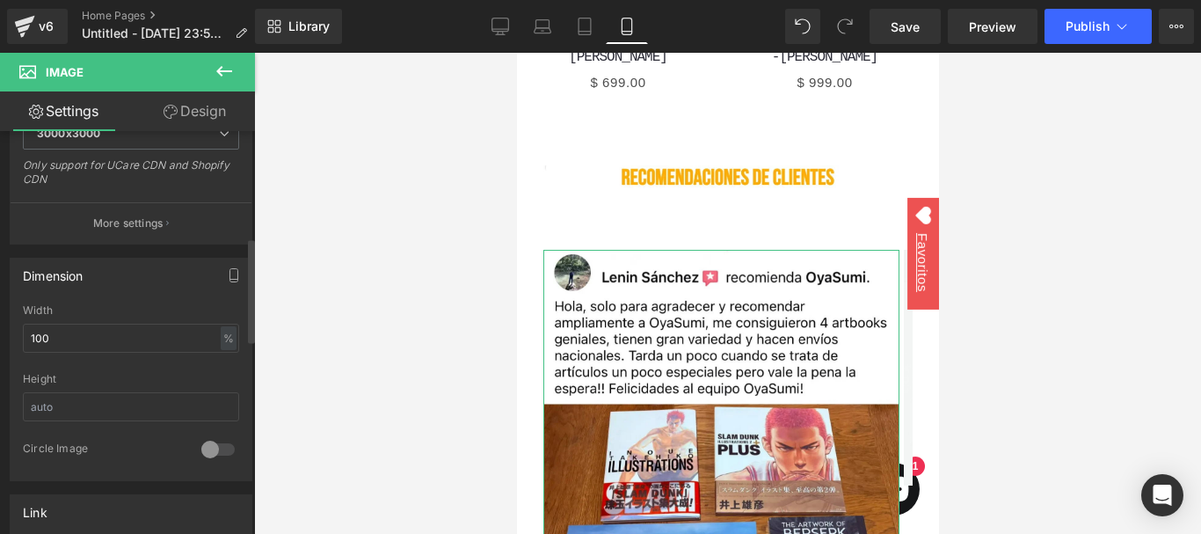
click at [136, 368] on div at bounding box center [131, 366] width 216 height 11
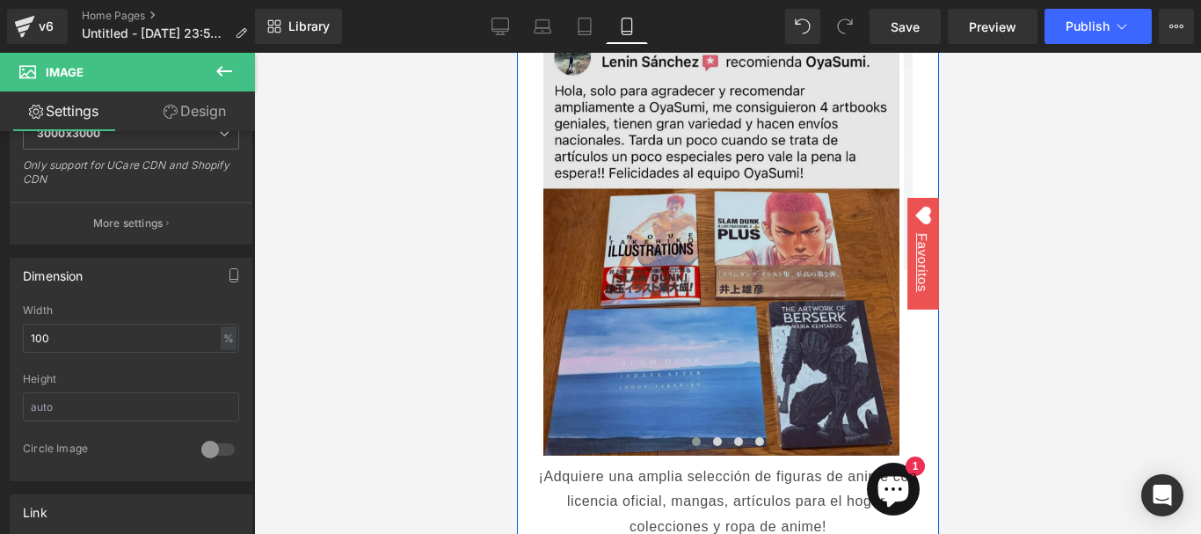
scroll to position [3928, 0]
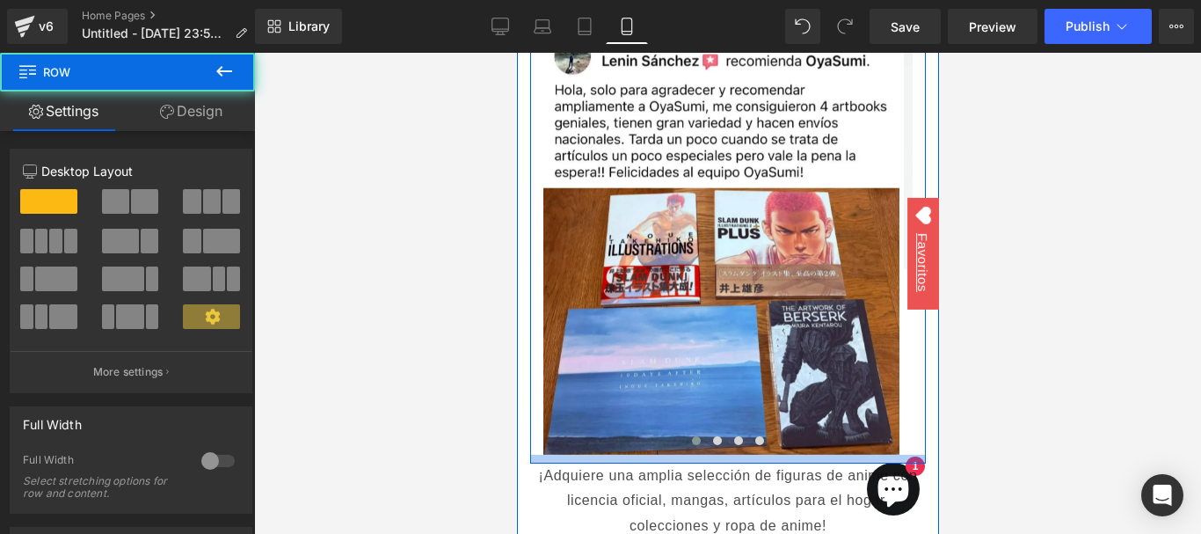
click at [550, 455] on div at bounding box center [727, 459] width 396 height 9
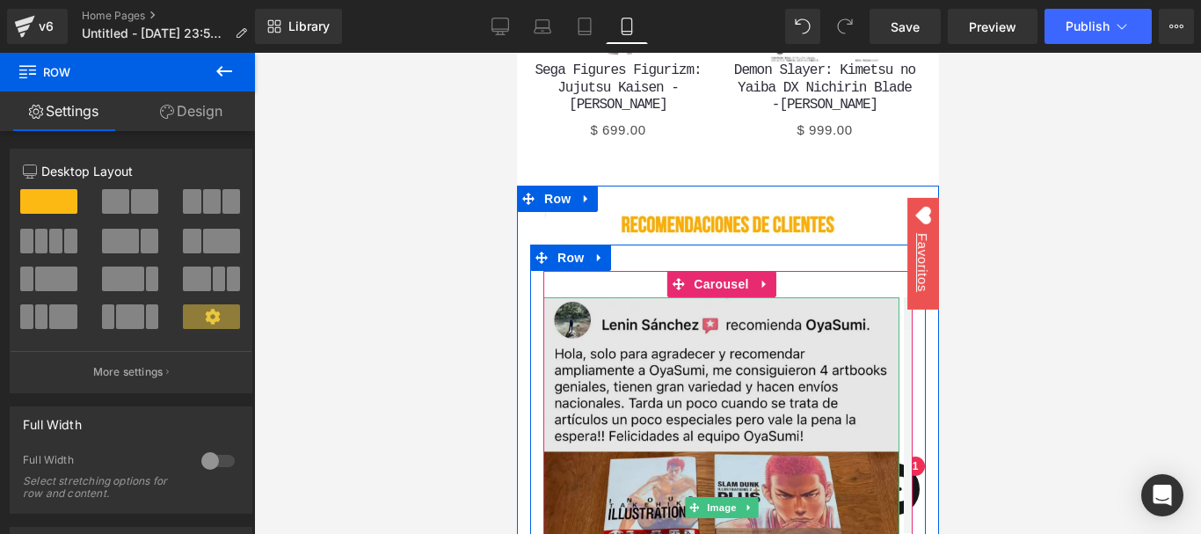
scroll to position [3663, 0]
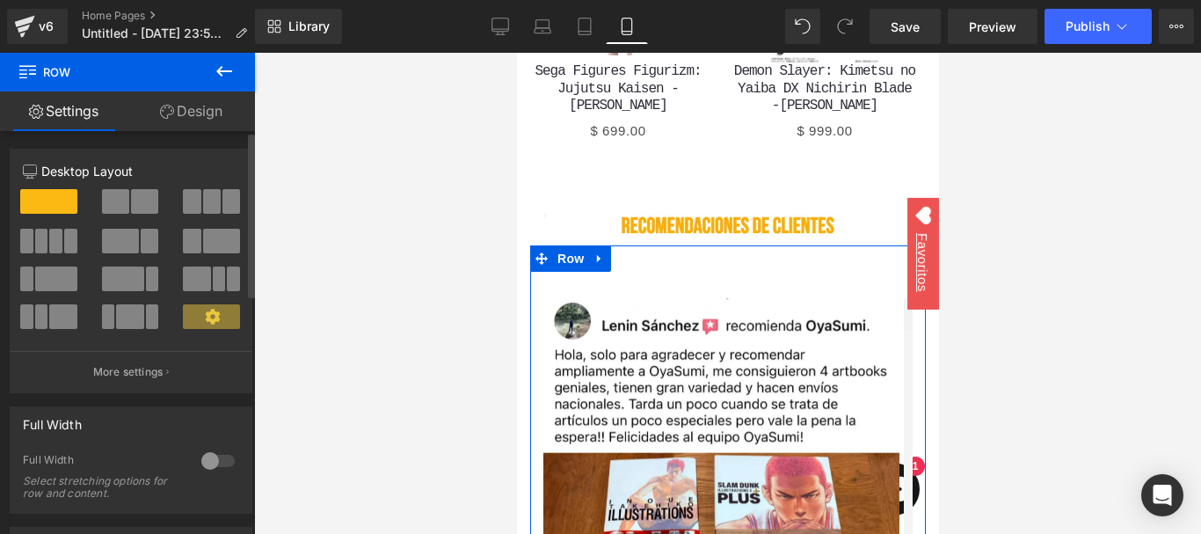
click at [208, 457] on div at bounding box center [218, 461] width 42 height 28
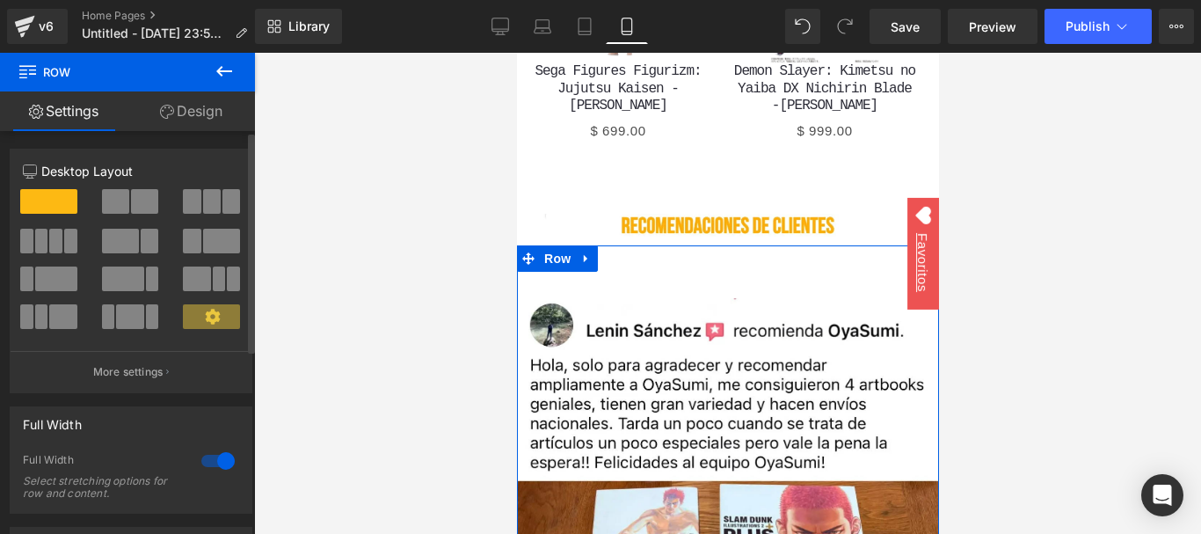
click at [208, 457] on div at bounding box center [218, 461] width 42 height 28
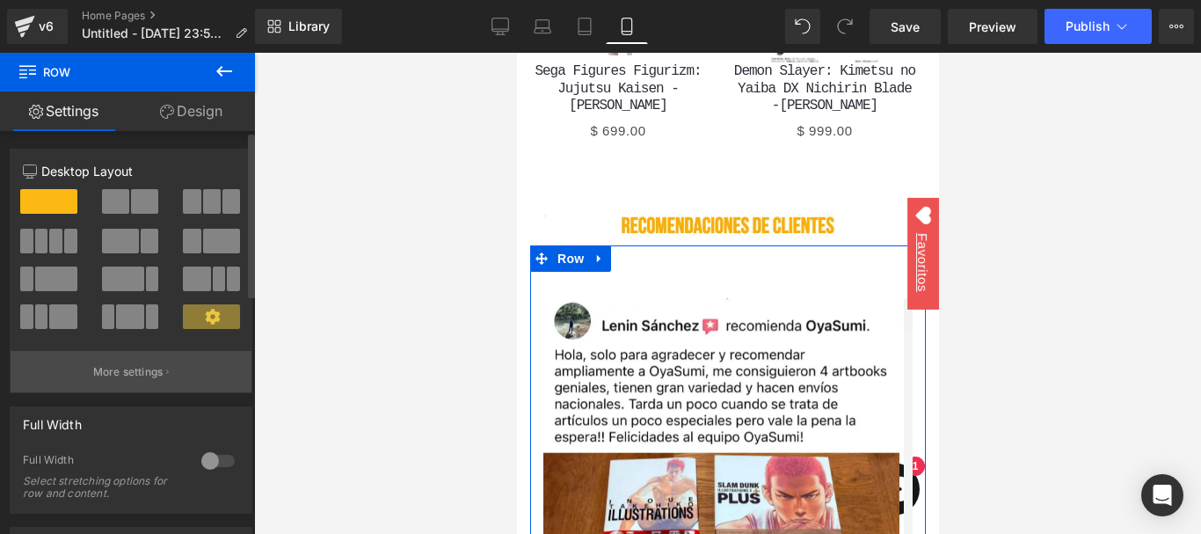
click at [125, 366] on p "More settings" at bounding box center [128, 372] width 70 height 16
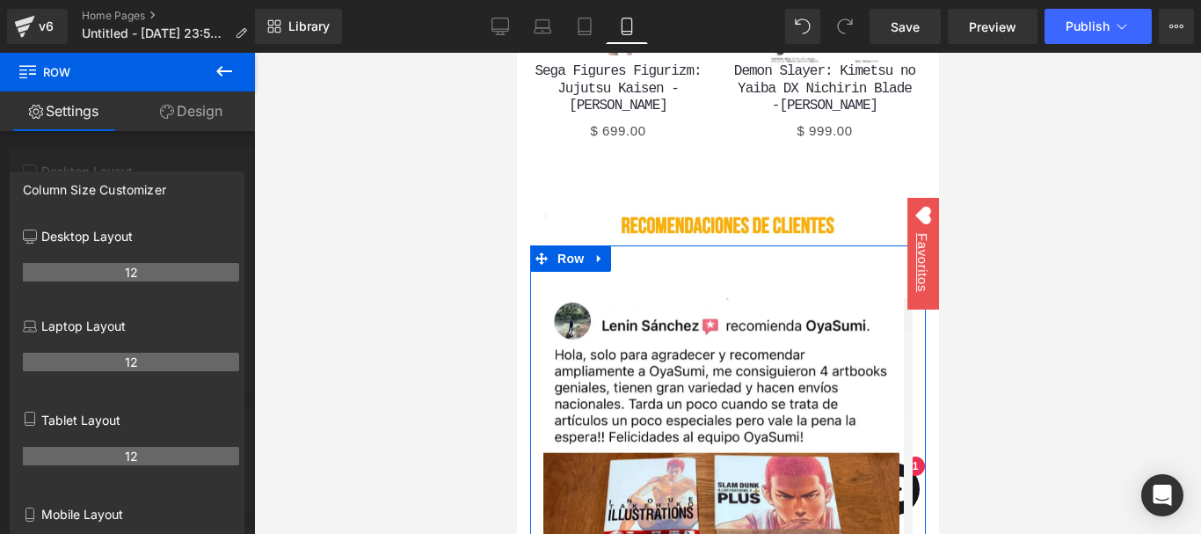
click at [206, 124] on link "Design" at bounding box center [190, 111] width 127 height 40
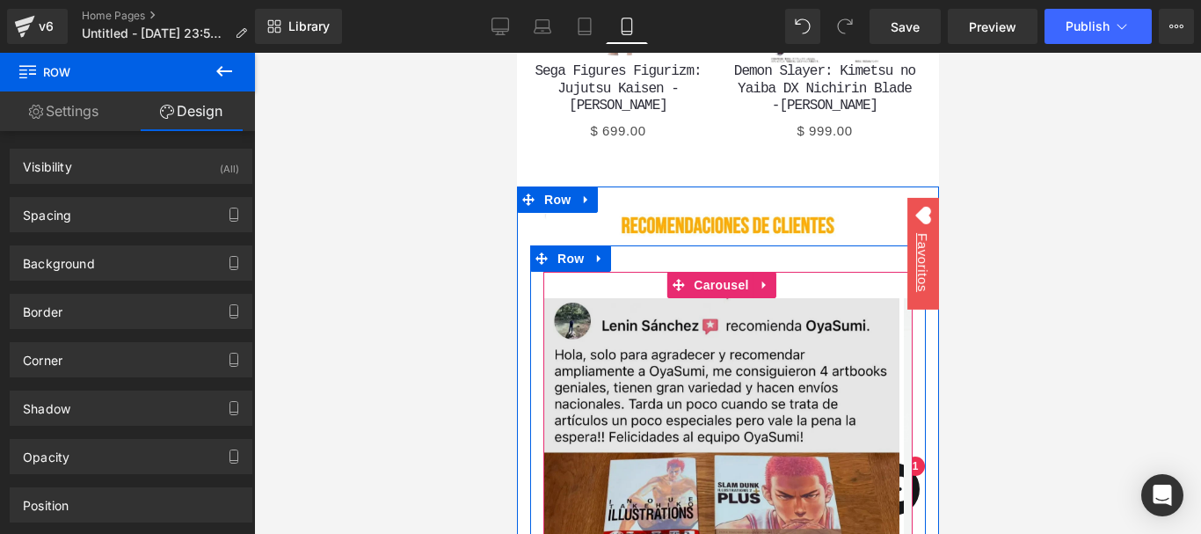
click at [516, 53] on div at bounding box center [516, 53] width 0 height 0
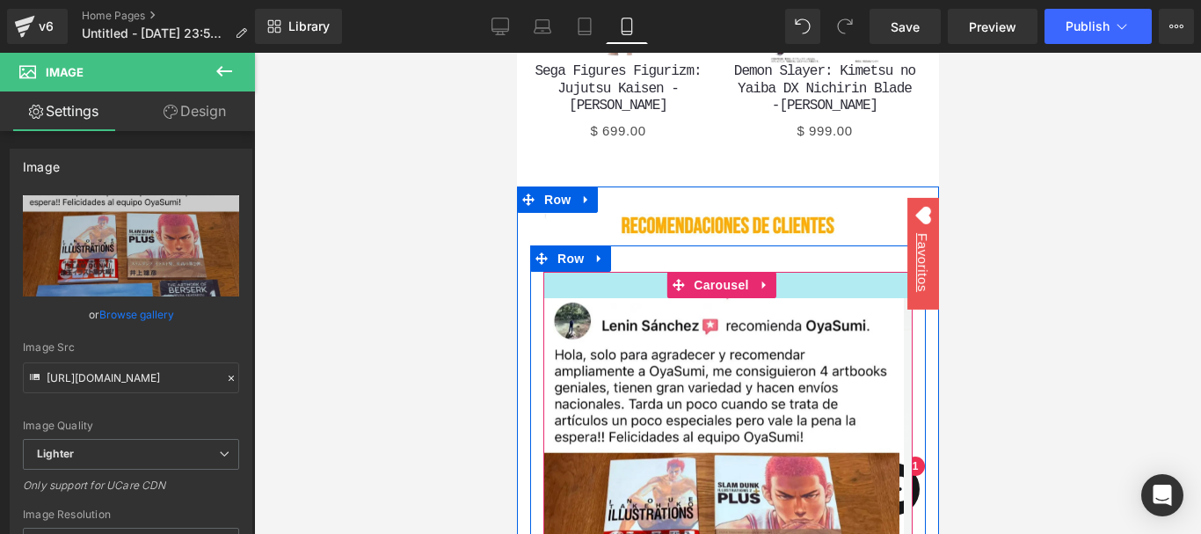
drag, startPoint x: 653, startPoint y: 194, endPoint x: 652, endPoint y: 173, distance: 21.2
click at [646, 245] on div "Image Image Image Image ‹ › [GEOGRAPHIC_DATA]" at bounding box center [727, 486] width 396 height 483
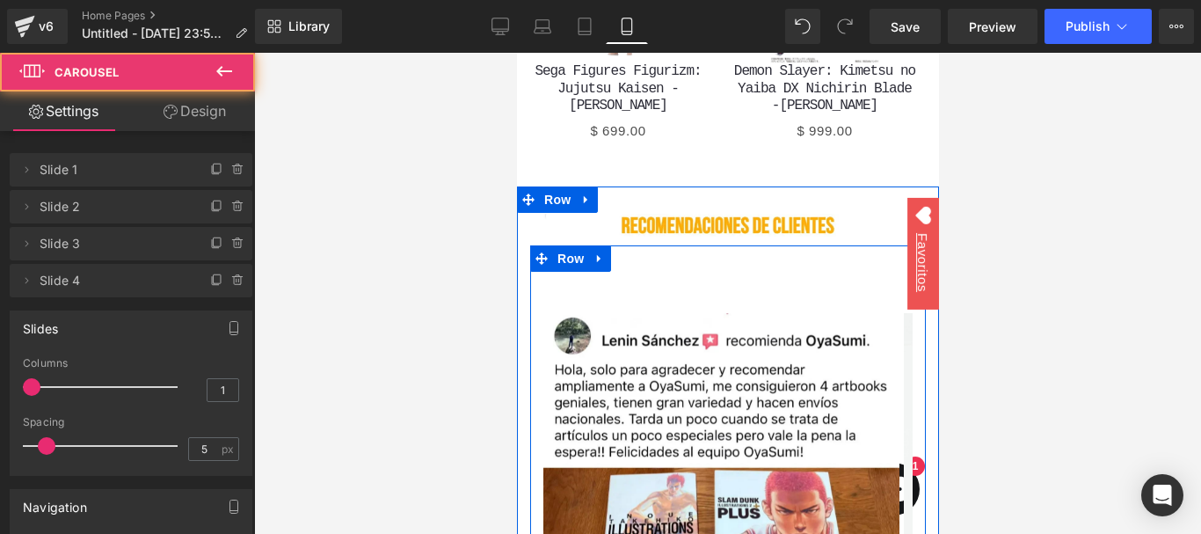
drag, startPoint x: 643, startPoint y: 172, endPoint x: 645, endPoint y: 188, distance: 15.9
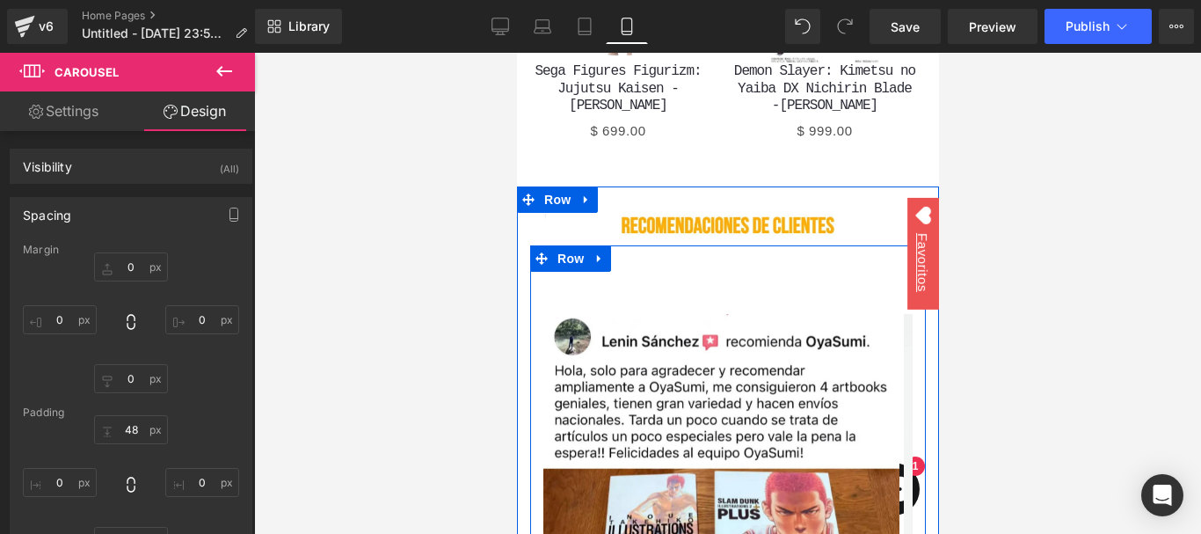
type input "0"
type input "48"
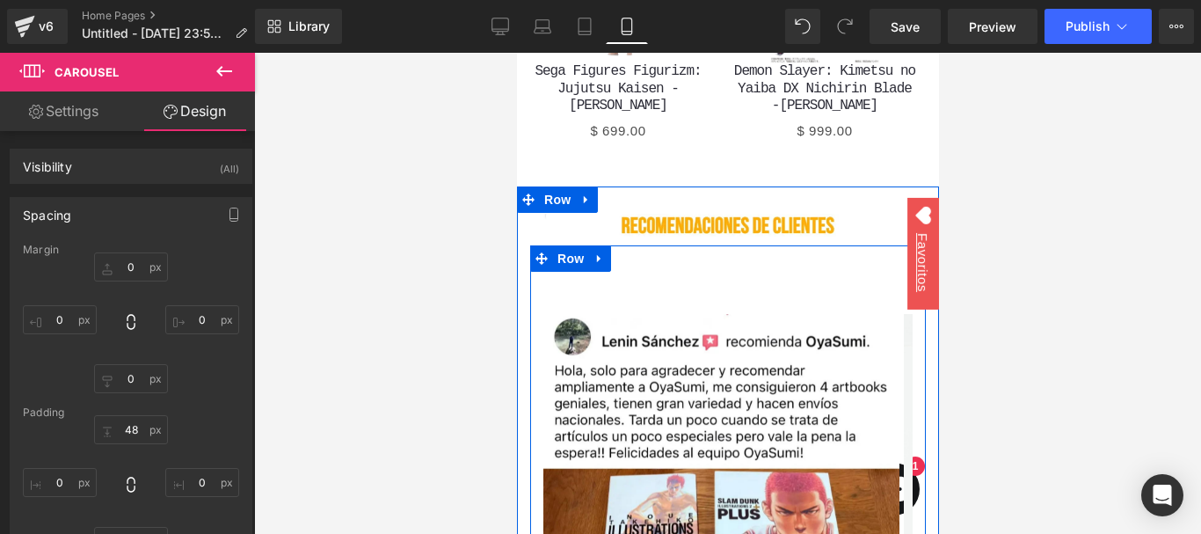
type input "0"
click at [652, 272] on div "Image Image Image Image ‹ › Carousel 48px" at bounding box center [727, 503] width 369 height 463
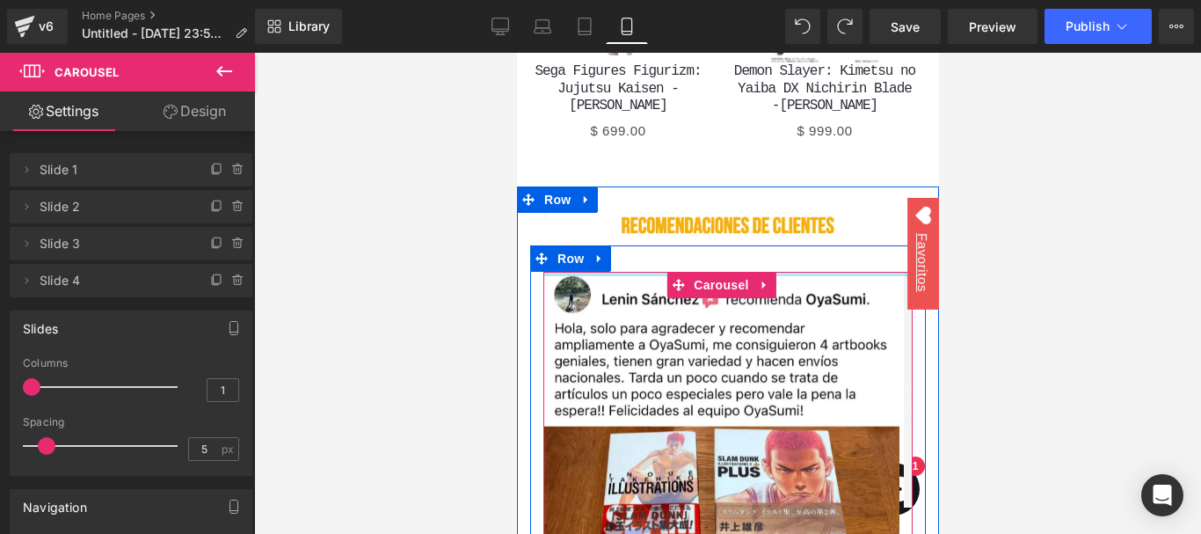
drag, startPoint x: 652, startPoint y: 207, endPoint x: 643, endPoint y: 158, distance: 49.3
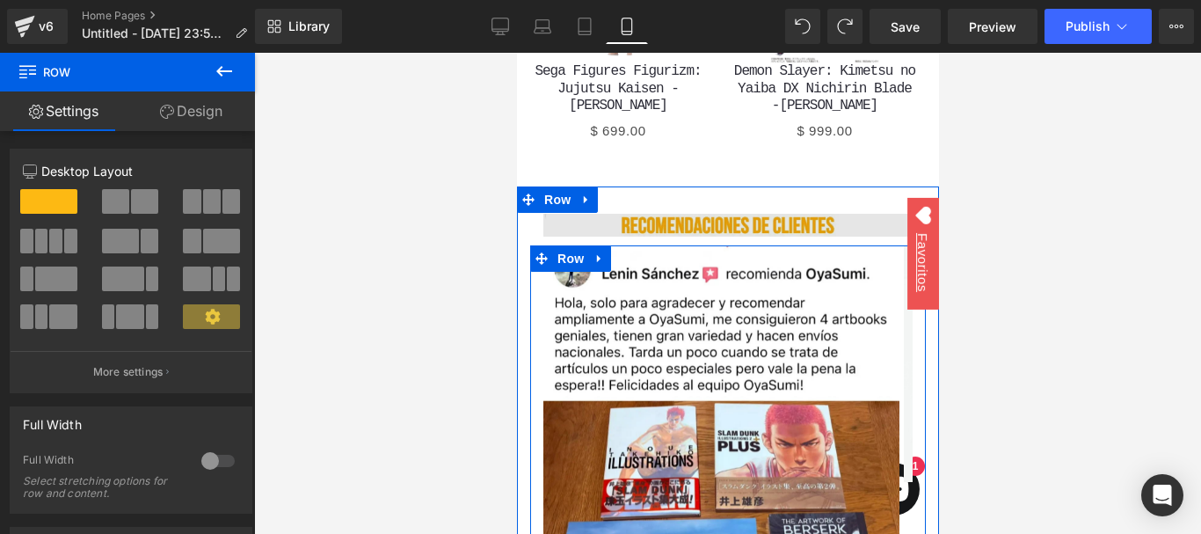
drag, startPoint x: 643, startPoint y: 141, endPoint x: 632, endPoint y: 115, distance: 27.6
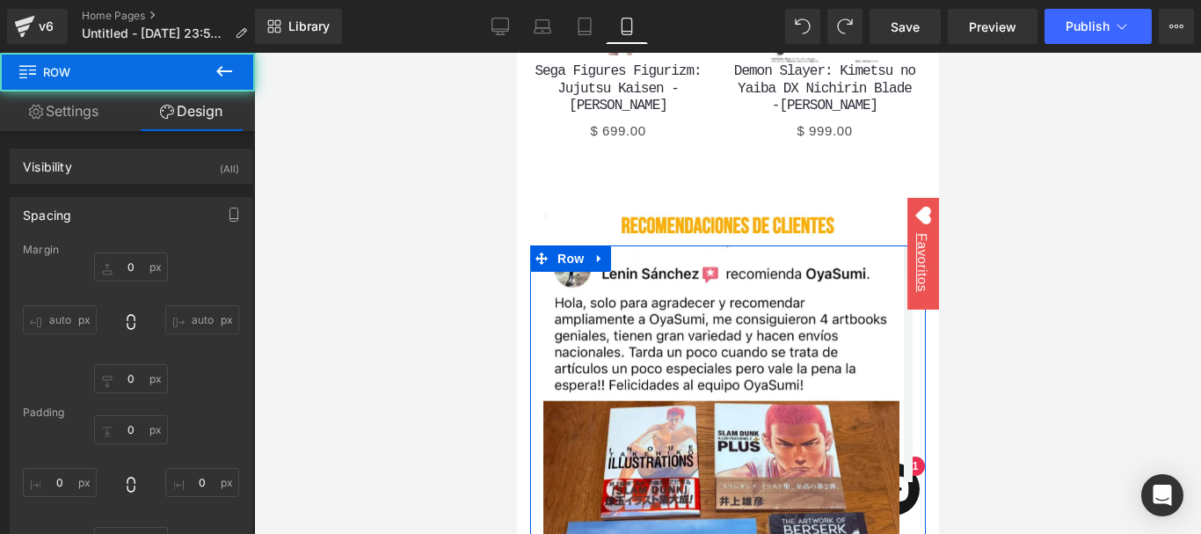
type input "0"
type input "1"
type input "0"
type input "10"
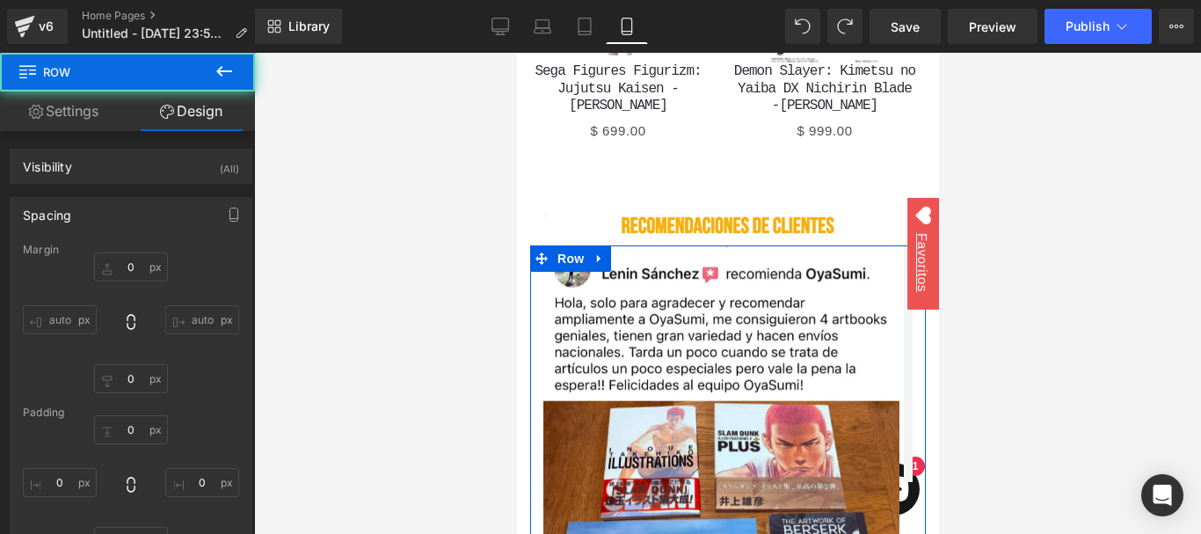
type input "0"
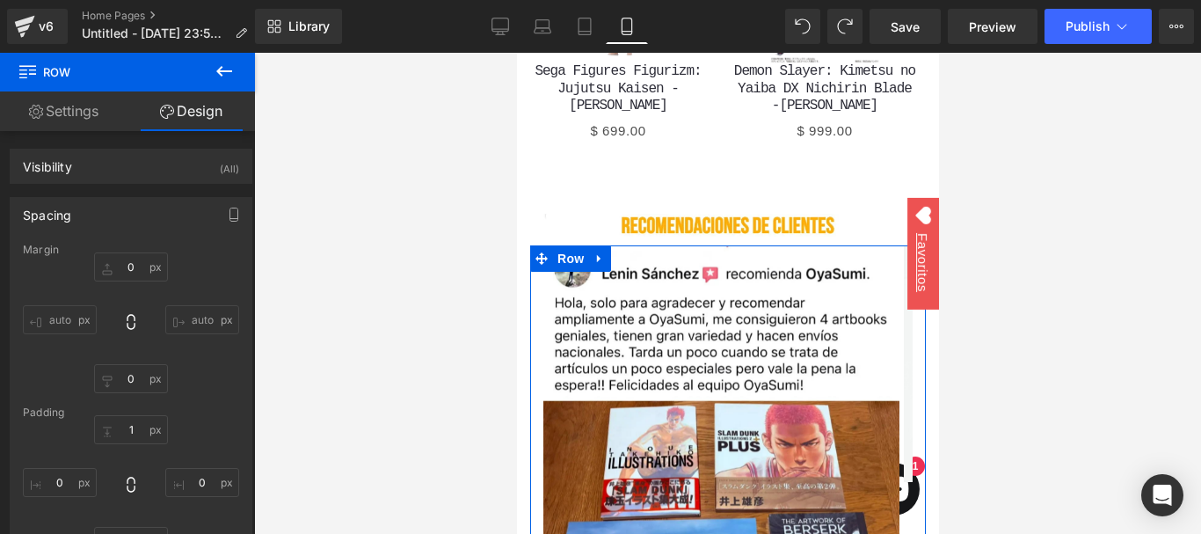
click at [483, 199] on div at bounding box center [727, 293] width 947 height 481
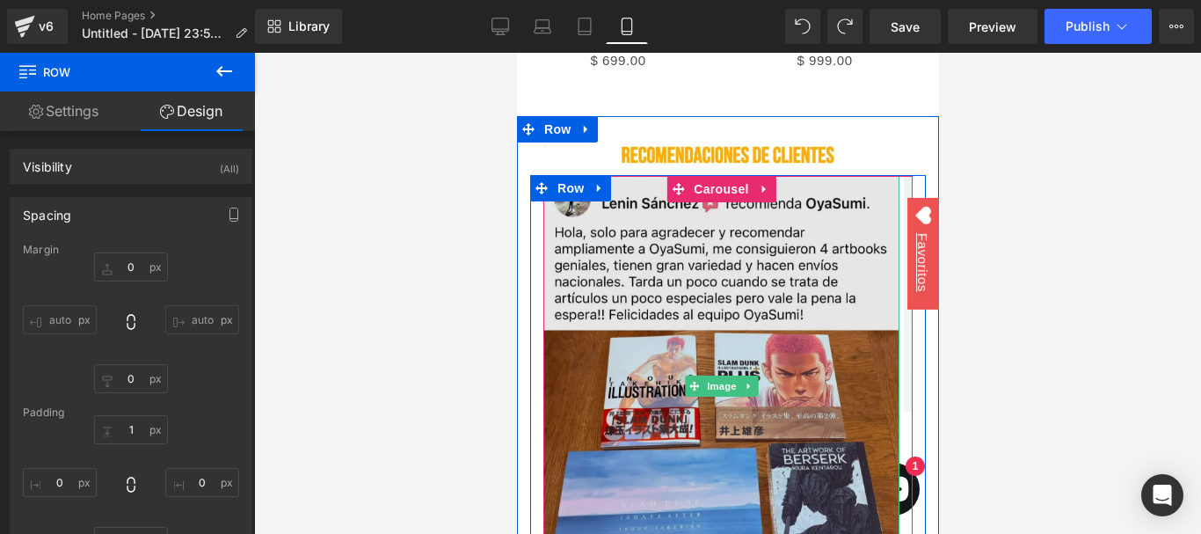
scroll to position [3728, 0]
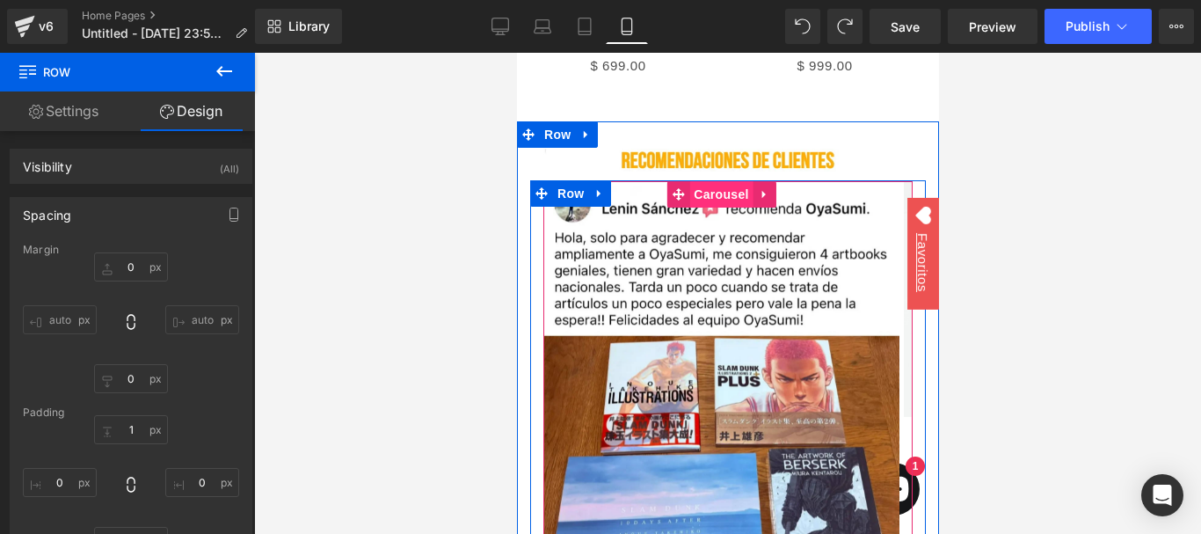
click at [705, 181] on span "Carousel" at bounding box center [719, 194] width 63 height 26
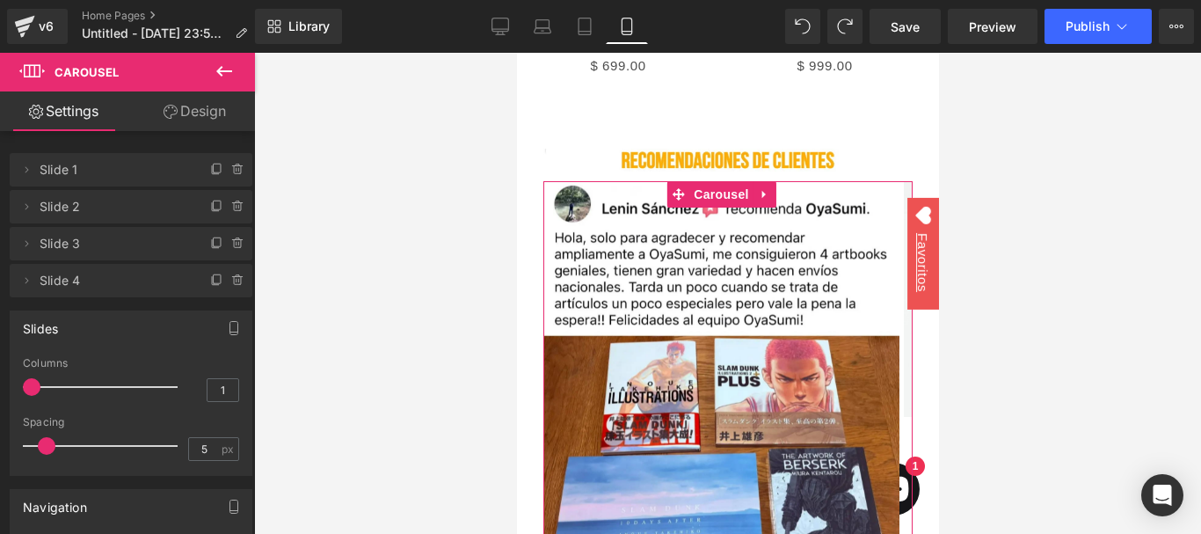
type input "2"
drag, startPoint x: 39, startPoint y: 390, endPoint x: 57, endPoint y: 392, distance: 18.7
click at [56, 390] on span at bounding box center [61, 387] width 18 height 18
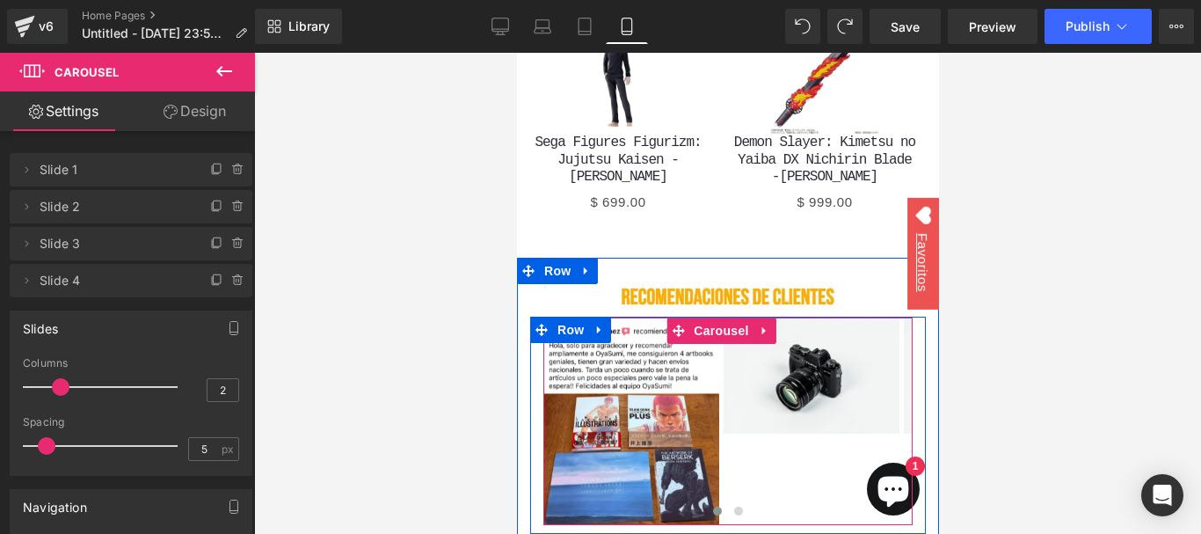
scroll to position [3591, 0]
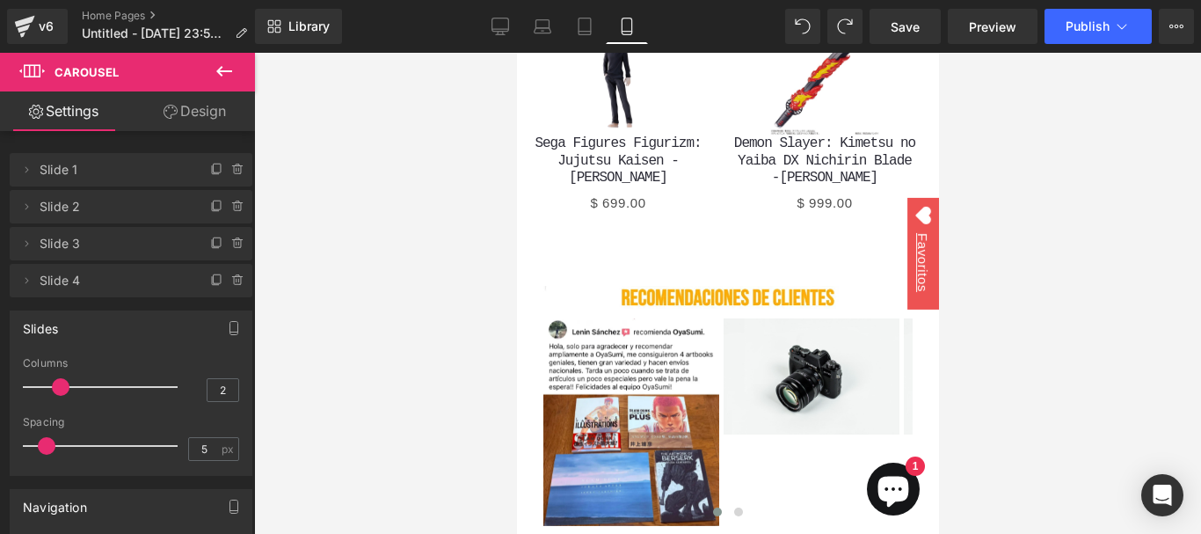
click at [397, 307] on div at bounding box center [727, 293] width 947 height 481
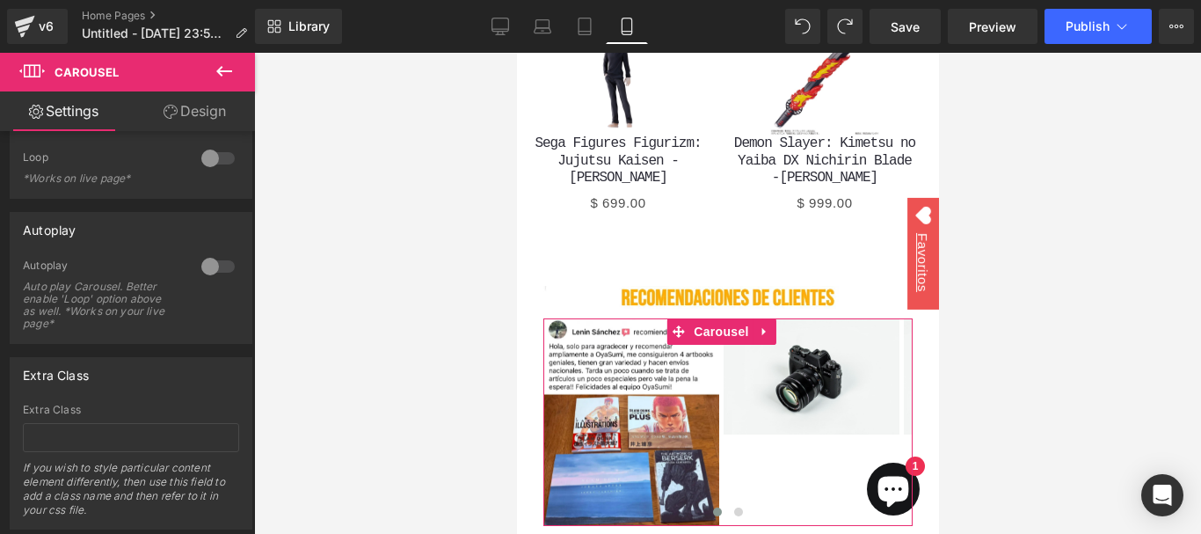
scroll to position [605, 0]
